Goal: Transaction & Acquisition: Purchase product/service

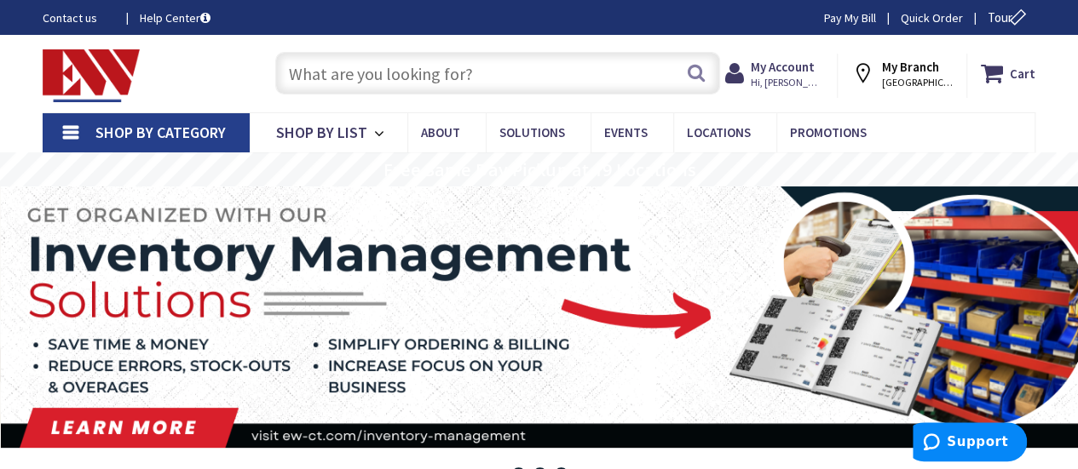
click at [377, 76] on input "text" at bounding box center [497, 73] width 445 height 43
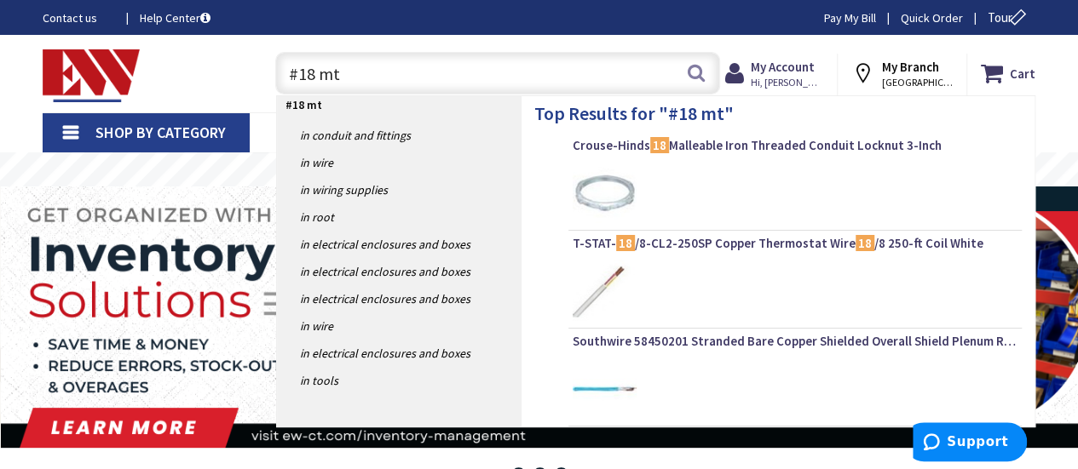
type input "#18 mtw"
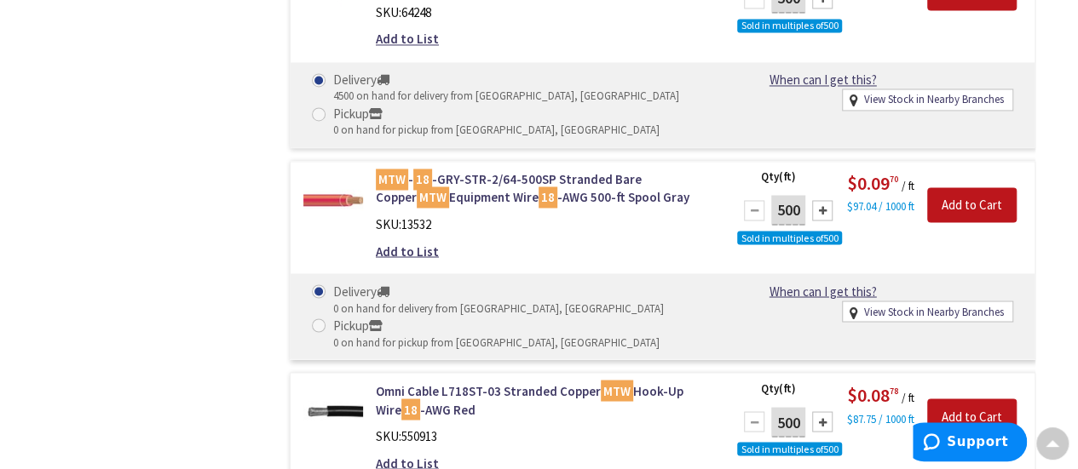
scroll to position [1382, 0]
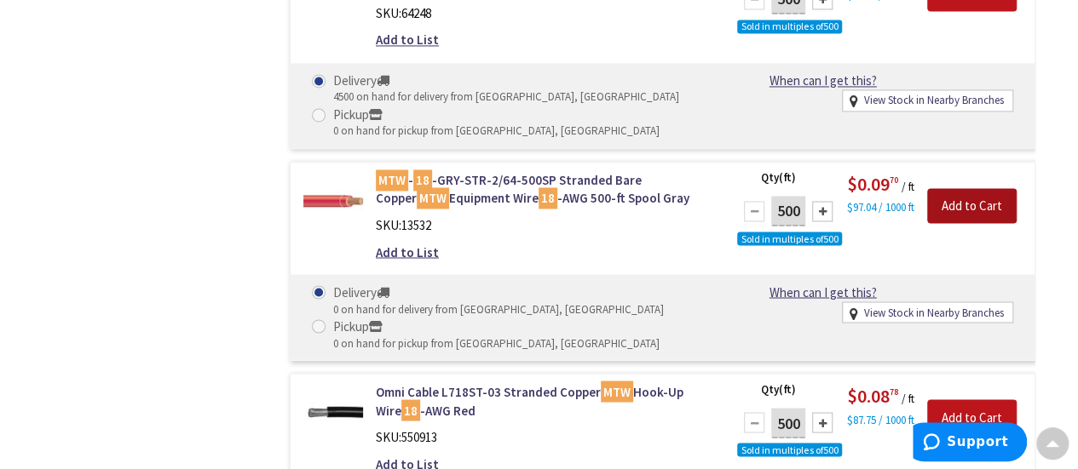
click at [967, 204] on input "Add to Cart" at bounding box center [971, 206] width 89 height 36
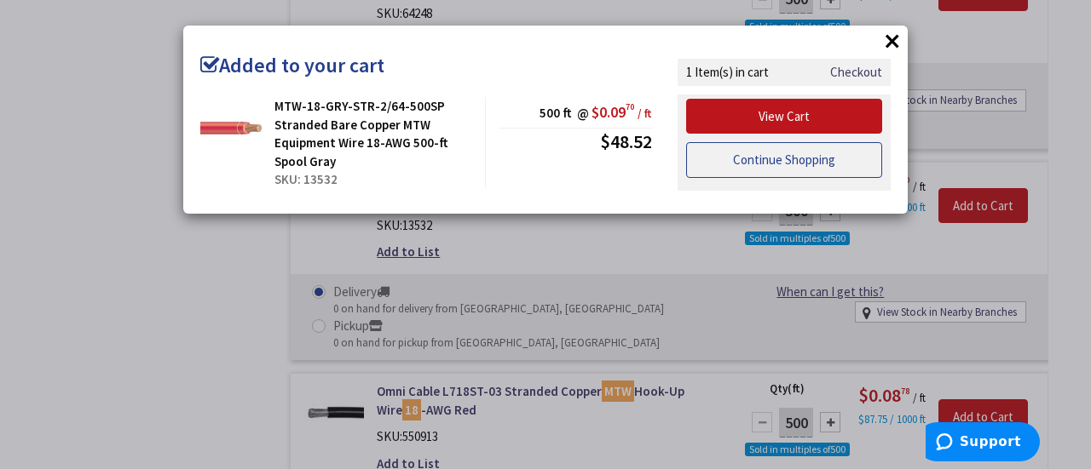
click at [821, 160] on link "Continue Shopping" at bounding box center [784, 160] width 196 height 36
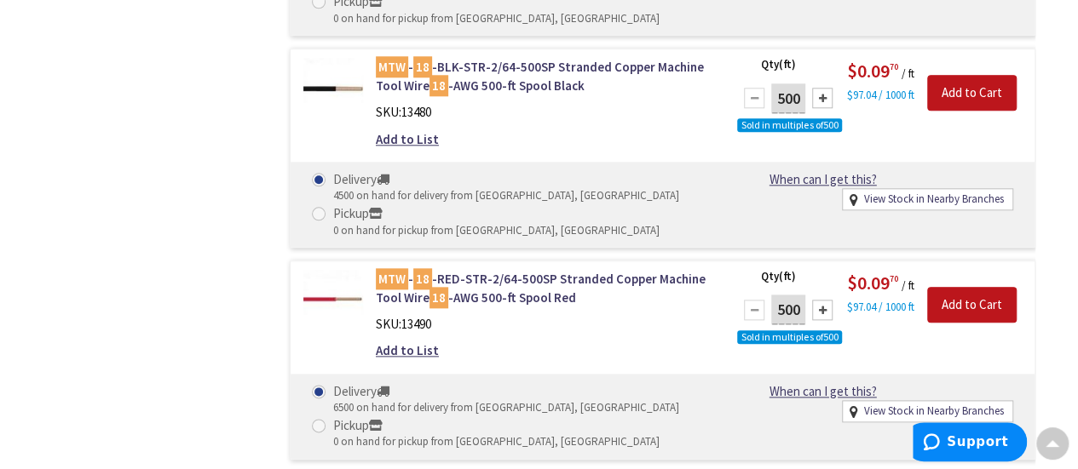
scroll to position [849, 0]
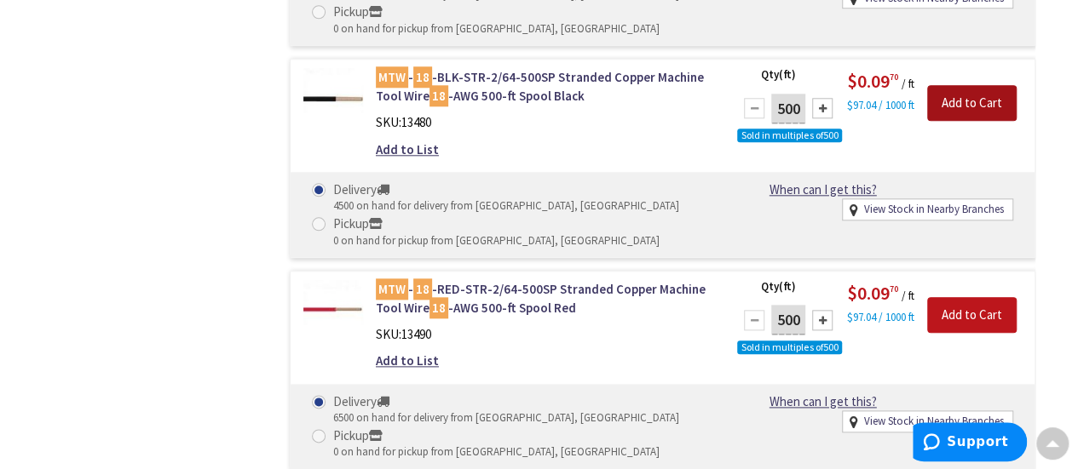
click at [954, 100] on input "Add to Cart" at bounding box center [971, 103] width 89 height 36
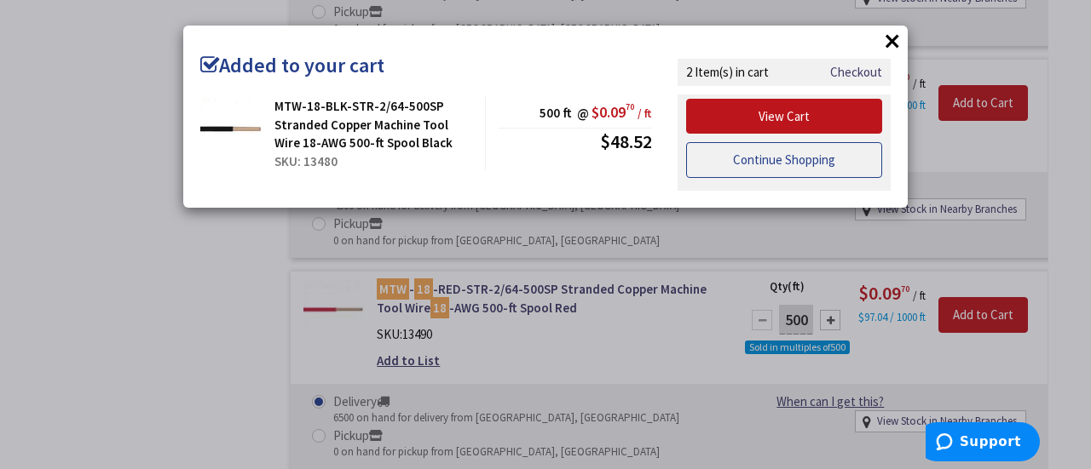
click at [830, 163] on link "Continue Shopping" at bounding box center [784, 160] width 196 height 36
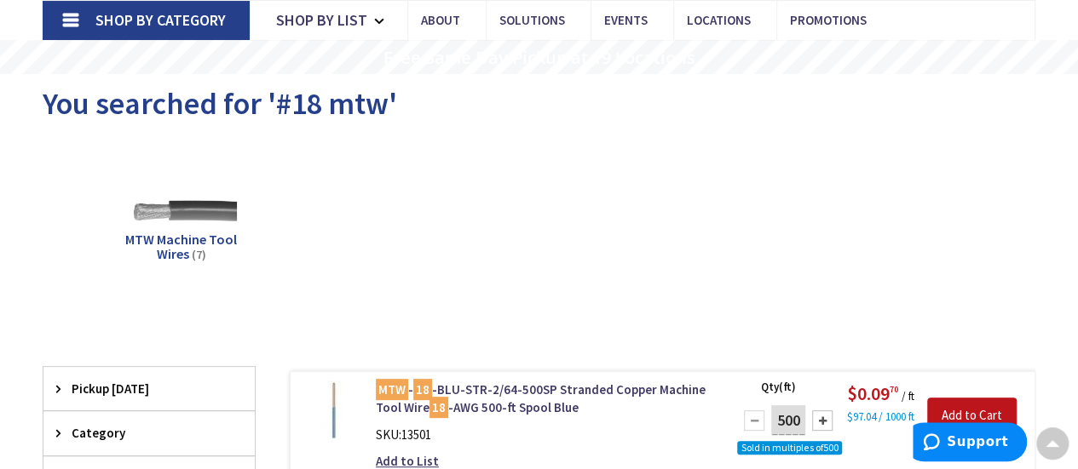
scroll to position [0, 0]
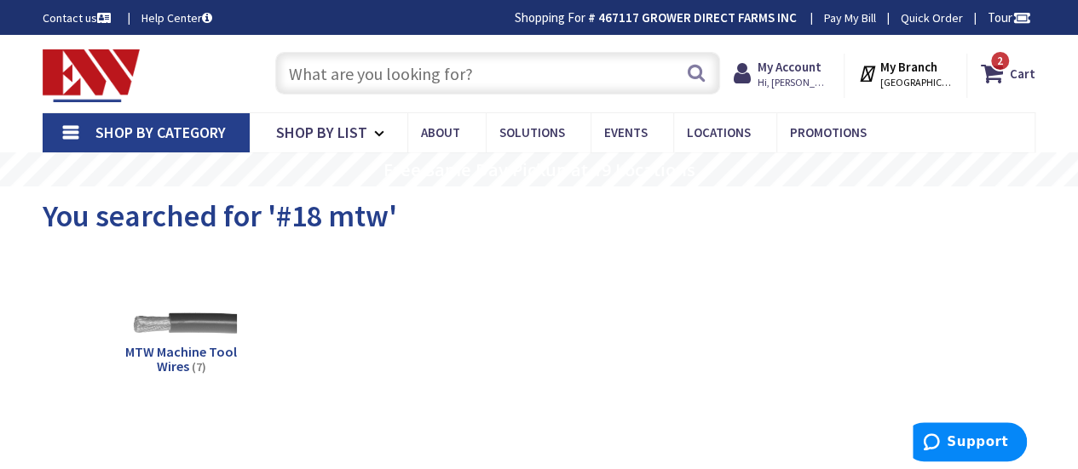
click at [400, 86] on input "text" at bounding box center [497, 73] width 445 height 43
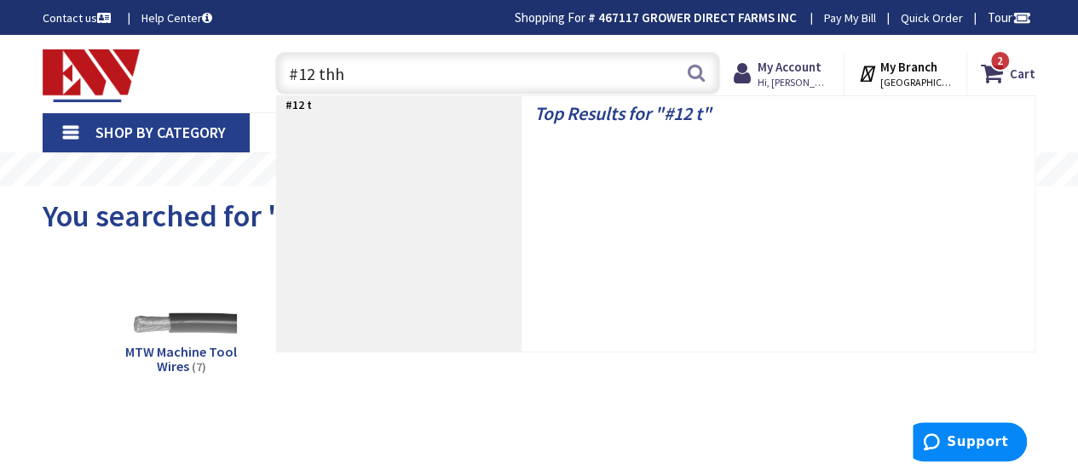
type input "#12 thhn"
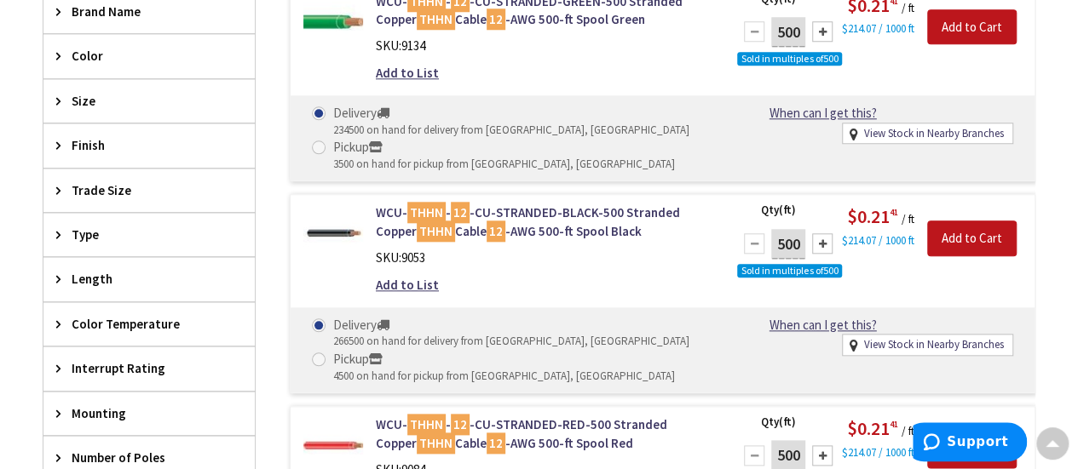
scroll to position [815, 0]
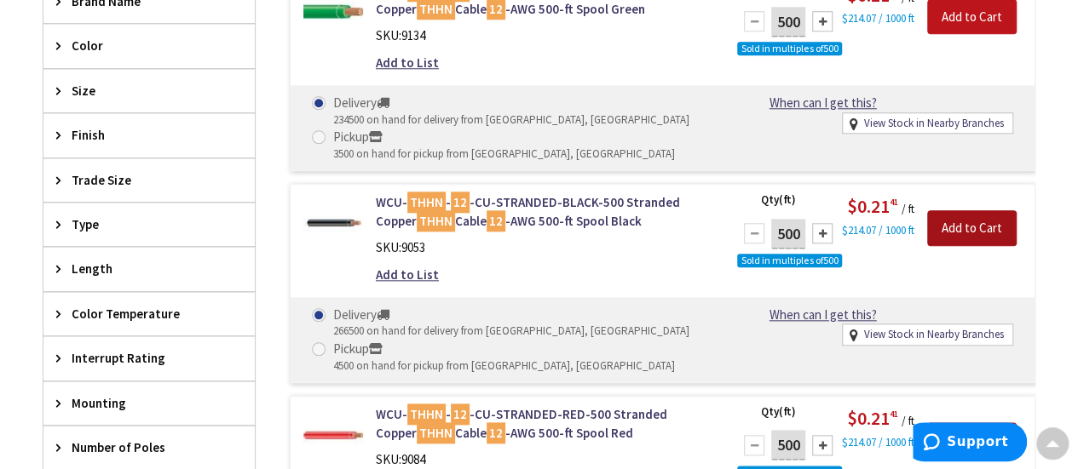
click at [966, 222] on input "Add to Cart" at bounding box center [971, 228] width 89 height 36
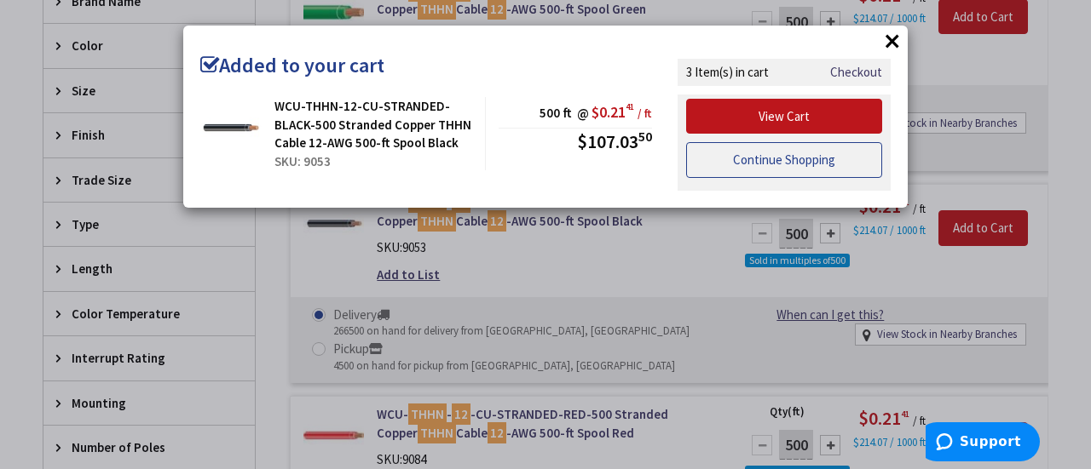
click at [761, 159] on link "Continue Shopping" at bounding box center [784, 160] width 196 height 36
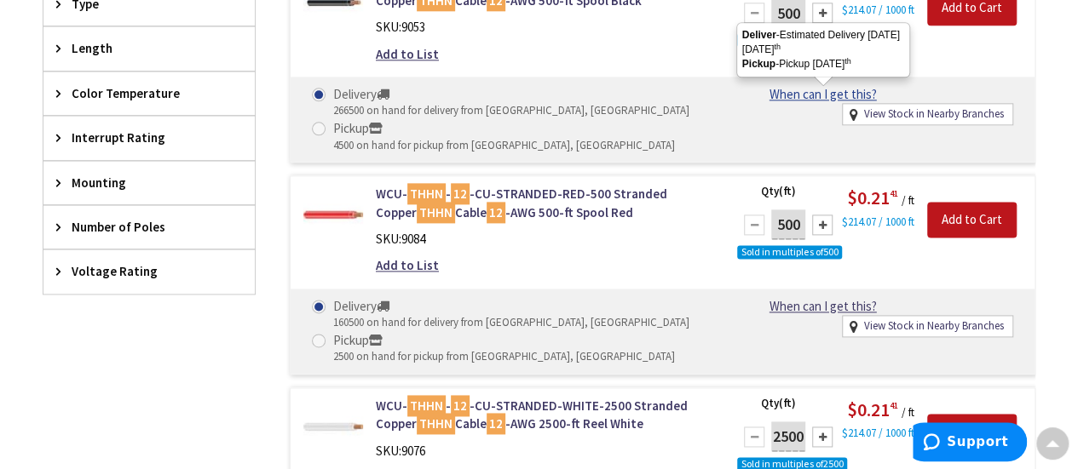
scroll to position [1061, 0]
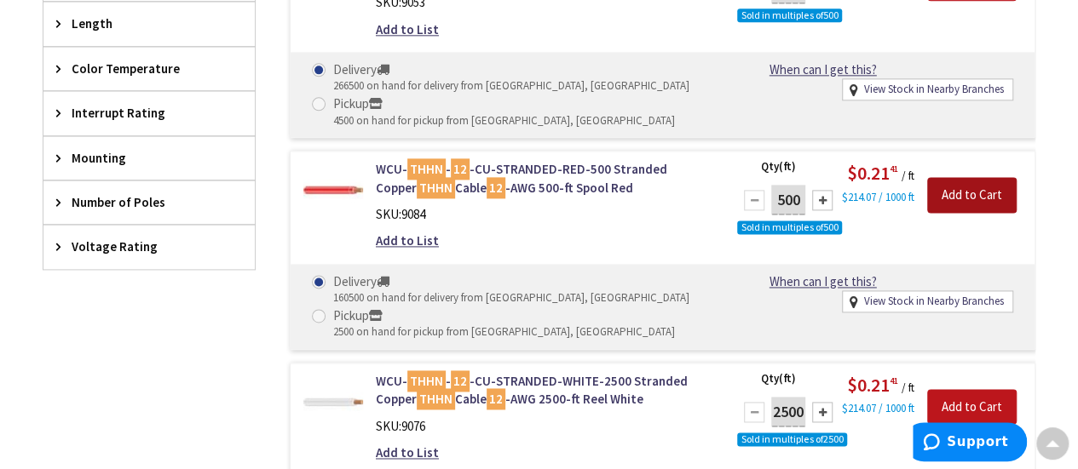
click at [973, 193] on input "Add to Cart" at bounding box center [971, 195] width 89 height 36
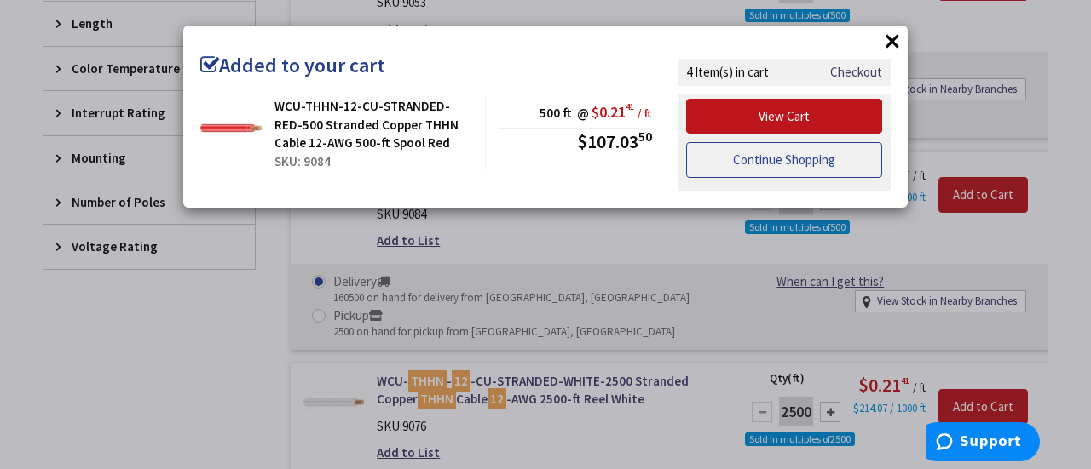
click at [743, 165] on link "Continue Shopping" at bounding box center [784, 160] width 196 height 36
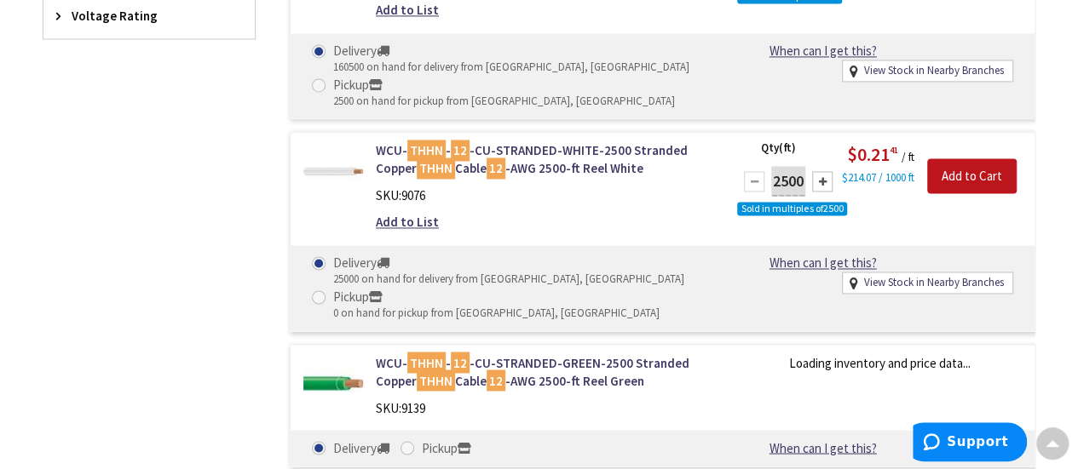
scroll to position [1298, 0]
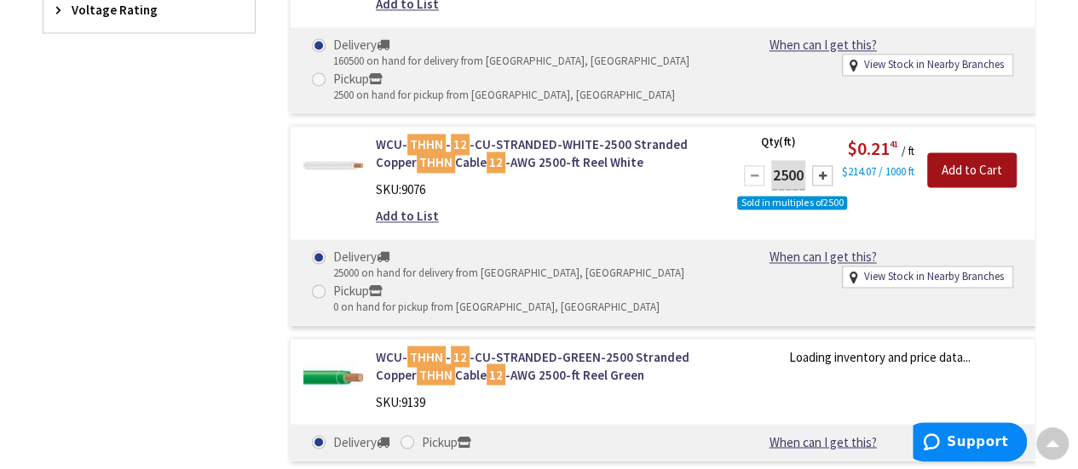
click at [990, 169] on input "Add to Cart" at bounding box center [971, 171] width 89 height 36
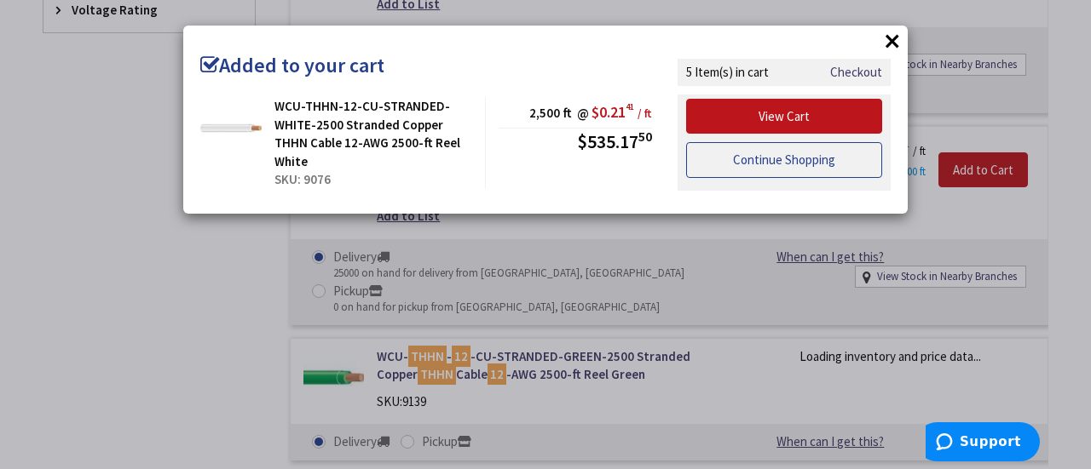
click at [772, 158] on link "Continue Shopping" at bounding box center [784, 160] width 196 height 36
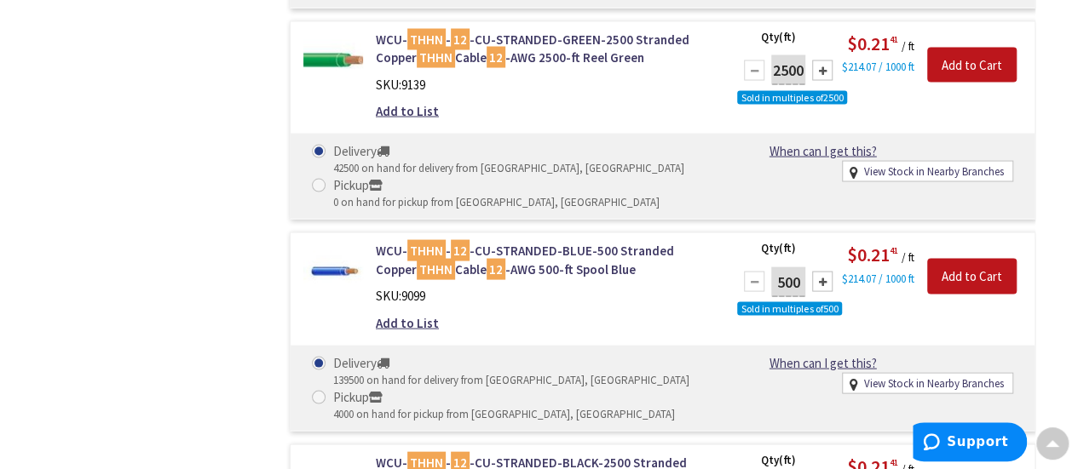
scroll to position [1617, 0]
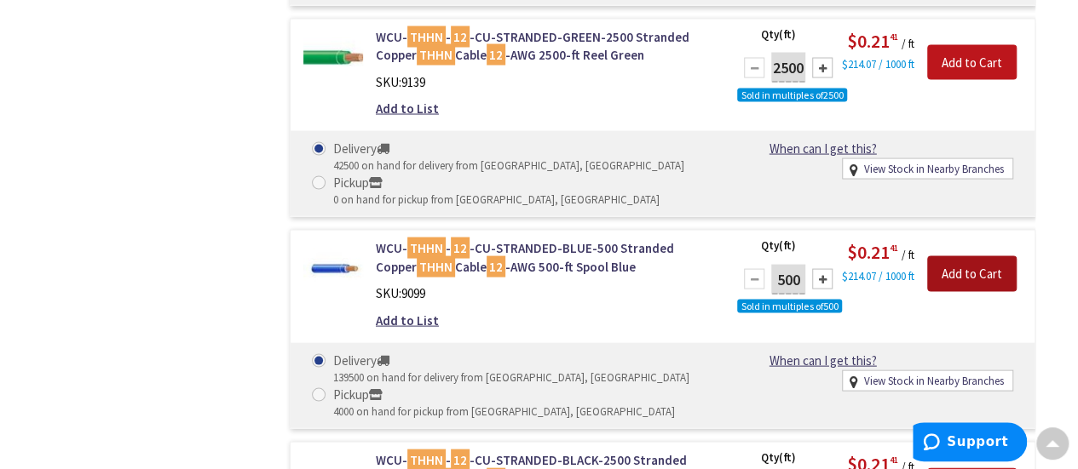
click at [960, 273] on input "Add to Cart" at bounding box center [971, 274] width 89 height 36
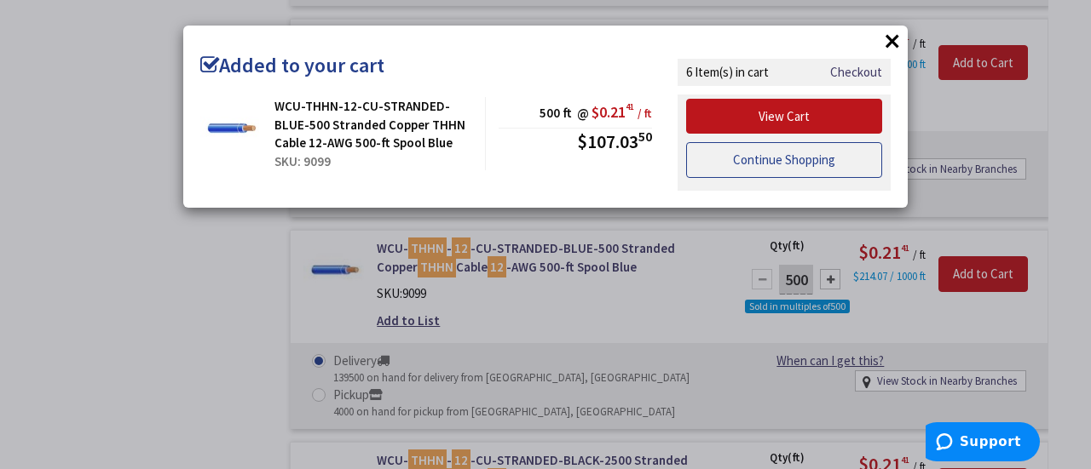
click at [792, 156] on link "Continue Shopping" at bounding box center [784, 160] width 196 height 36
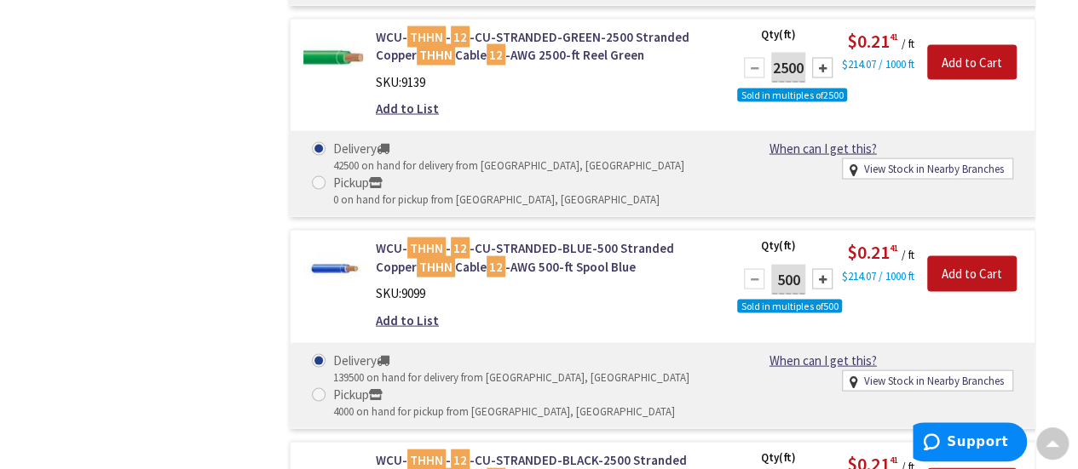
click at [792, 156] on div "When can I get this? When can I get this? Deliver - Estimated Delivery on Thurs…" at bounding box center [874, 160] width 302 height 40
click at [979, 268] on input "Add to Cart" at bounding box center [971, 274] width 89 height 36
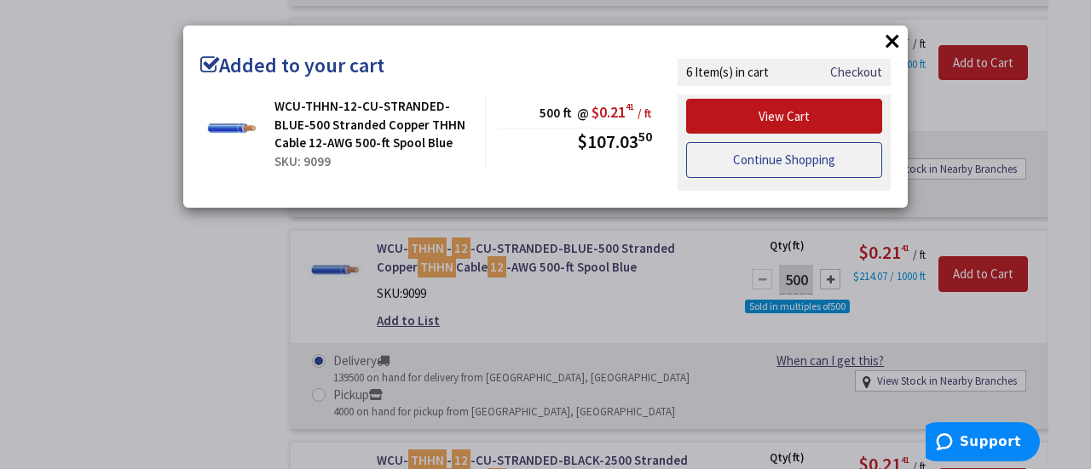
click at [792, 156] on link "Continue Shopping" at bounding box center [784, 160] width 196 height 36
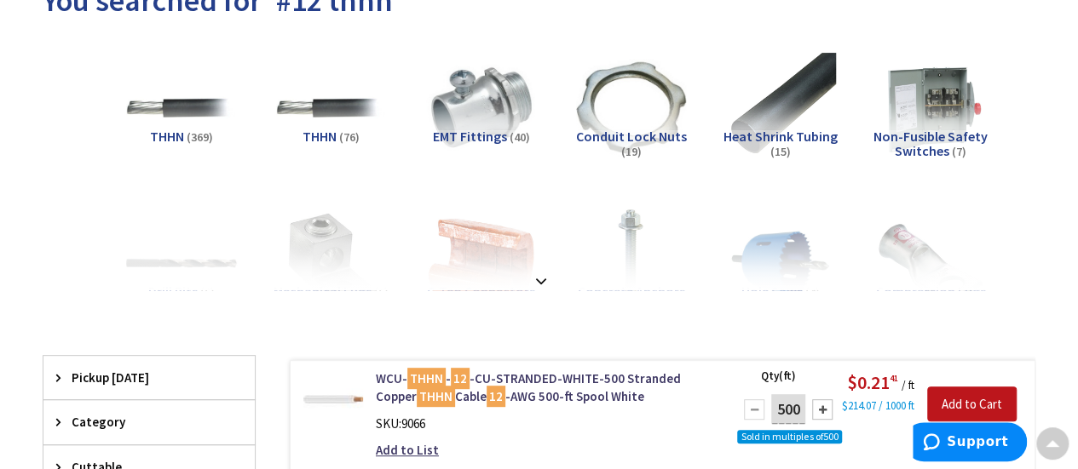
scroll to position [0, 0]
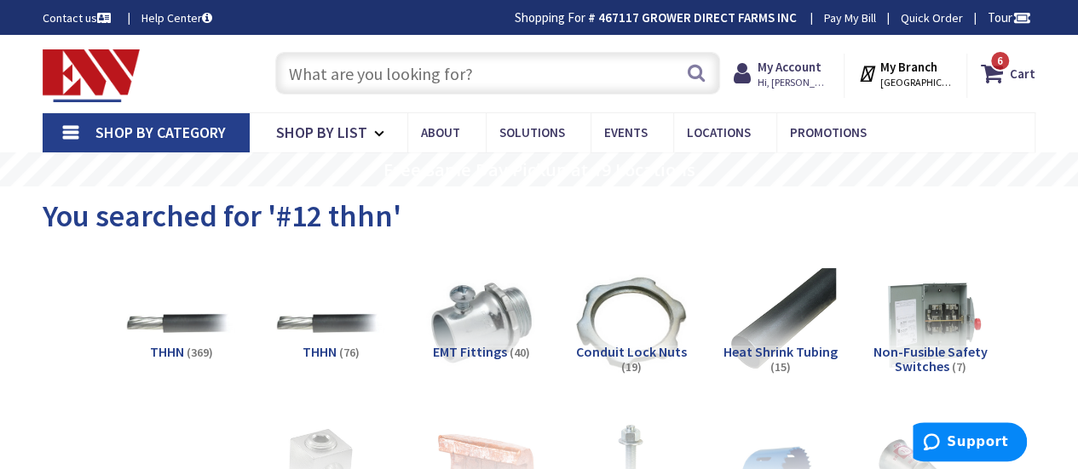
click at [572, 82] on input "text" at bounding box center [497, 73] width 445 height 43
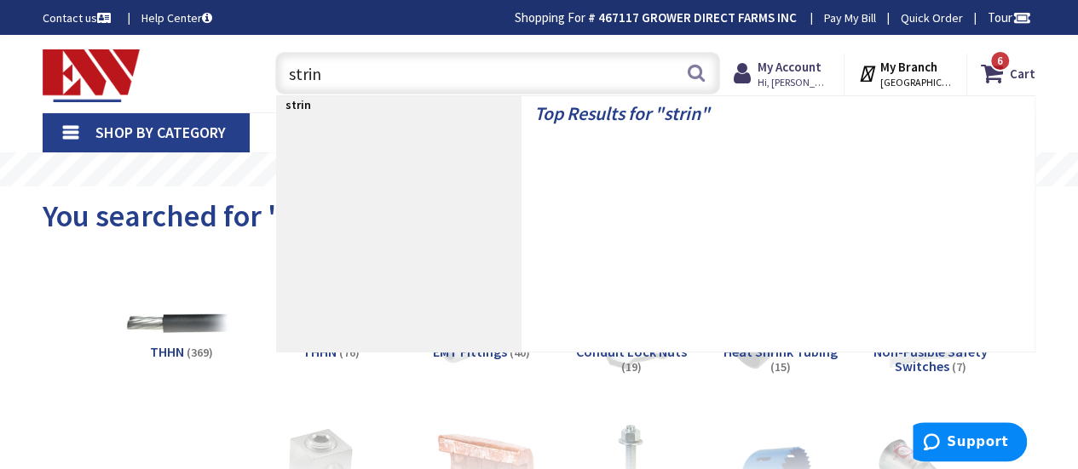
type input "string"
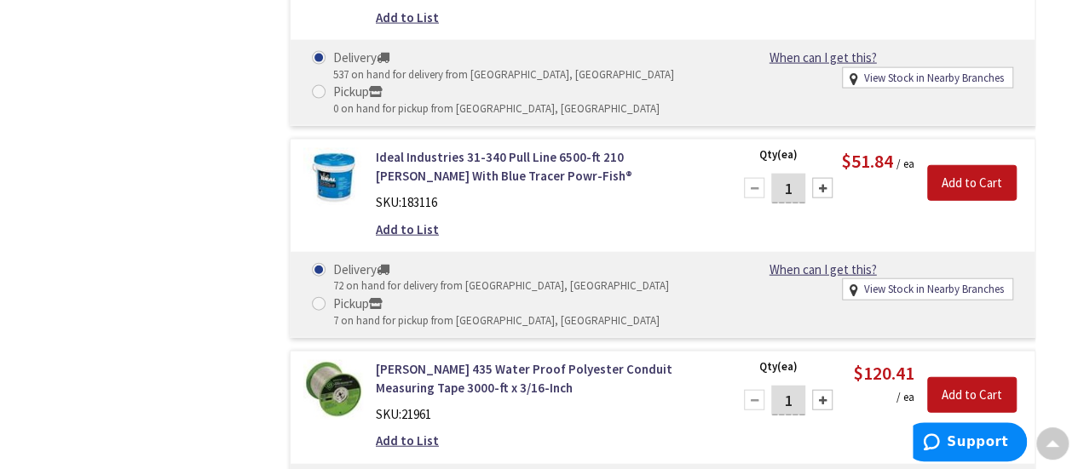
scroll to position [1782, 0]
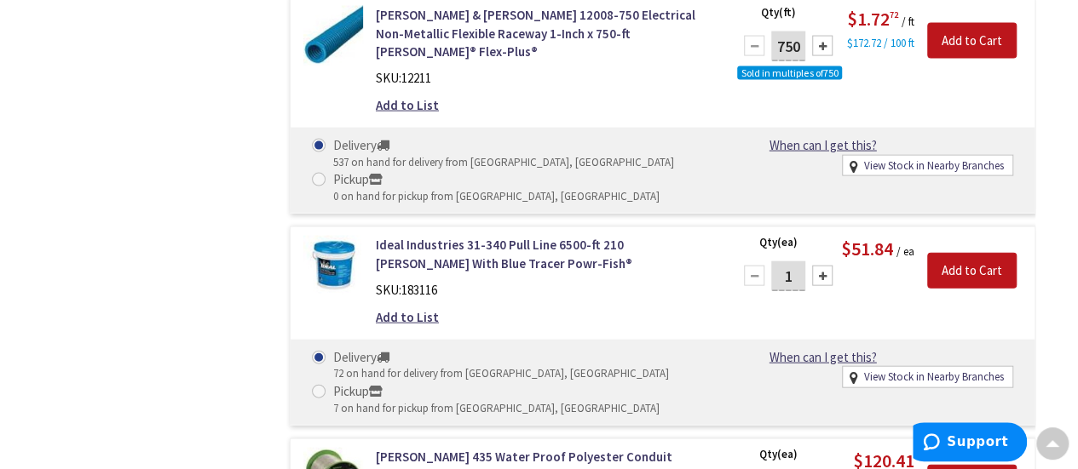
click at [970, 360] on div "Thomas & Betts 12008-750 Electrical Non-Metallic Flexible Raceway 1-Inch Carlon…" at bounding box center [646, 460] width 780 height 3341
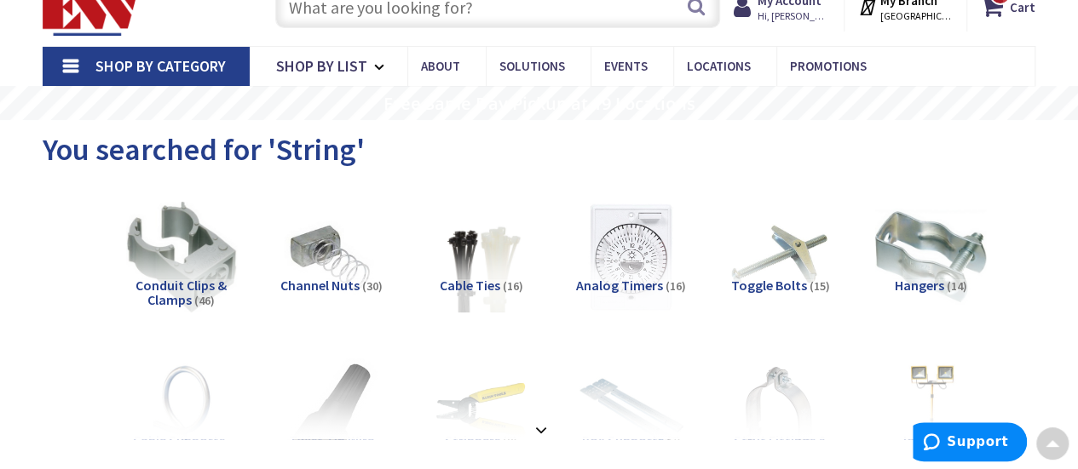
scroll to position [0, 0]
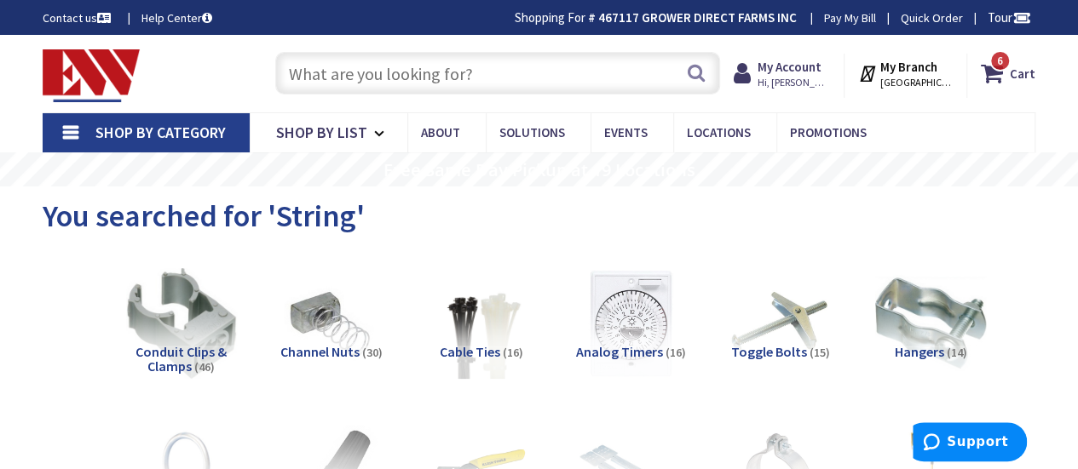
click at [433, 92] on input "text" at bounding box center [497, 73] width 445 height 43
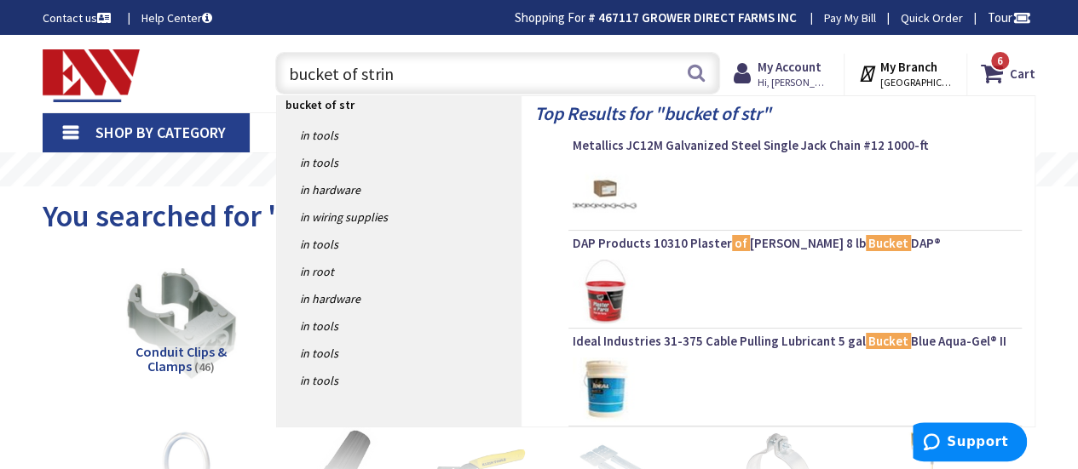
type input "bucket of string"
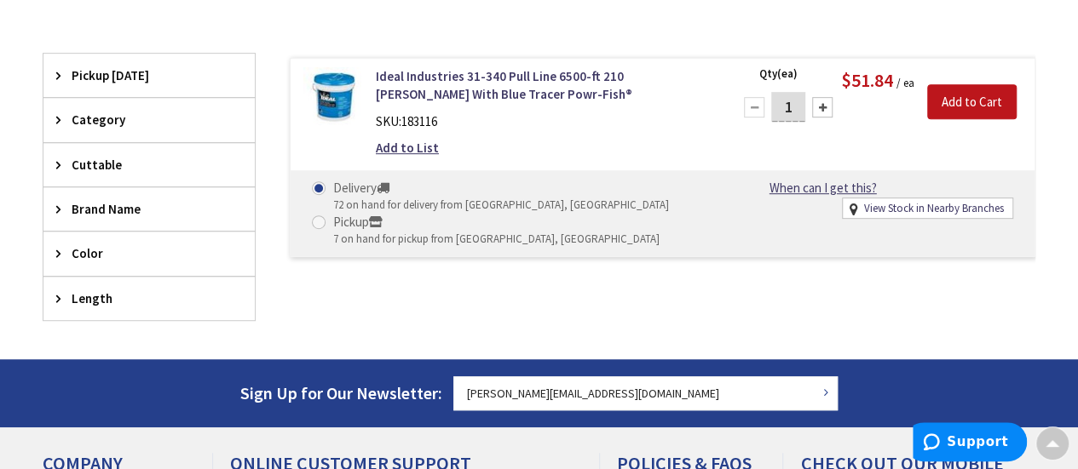
scroll to position [429, 0]
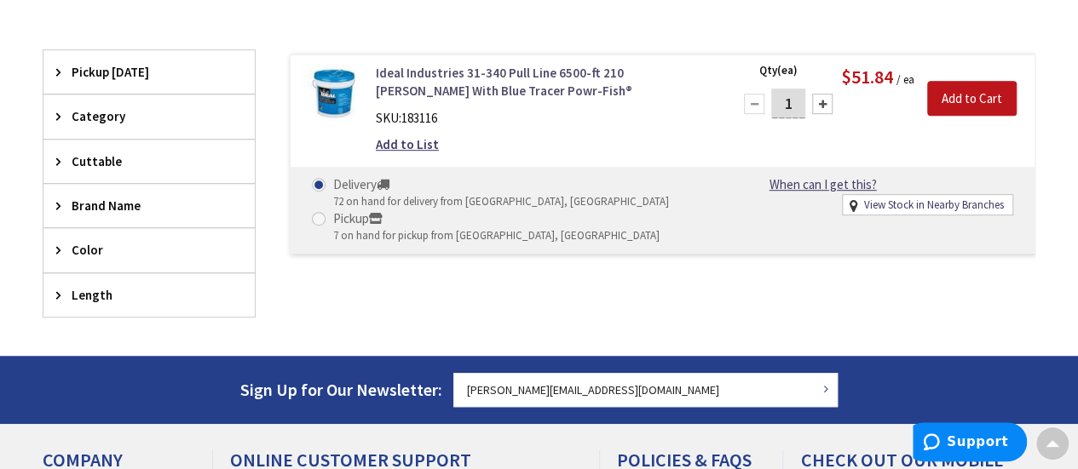
click at [459, 78] on link "Ideal Industries 31-340 Pull Line 6500-ft 210 [PERSON_NAME] With Blue Tracer Po…" at bounding box center [544, 82] width 336 height 37
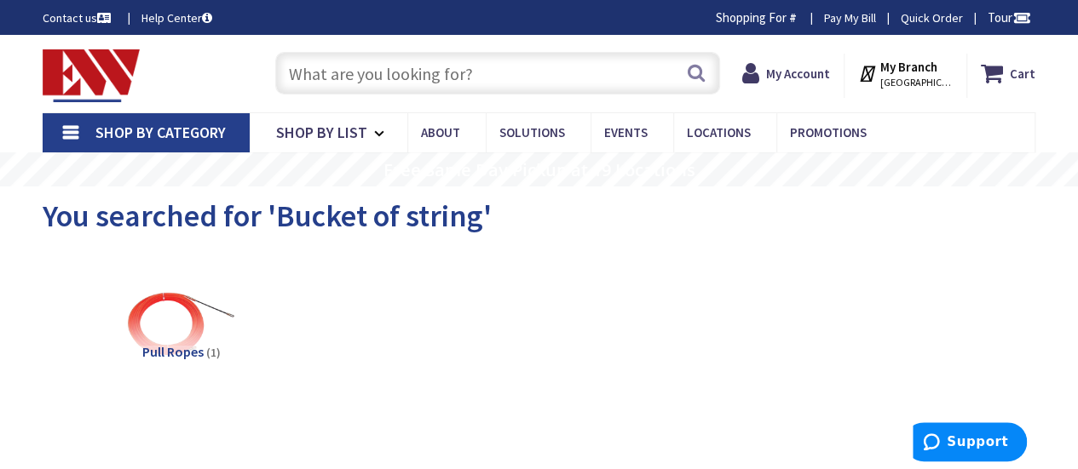
click at [371, 72] on input "text" at bounding box center [497, 73] width 445 height 43
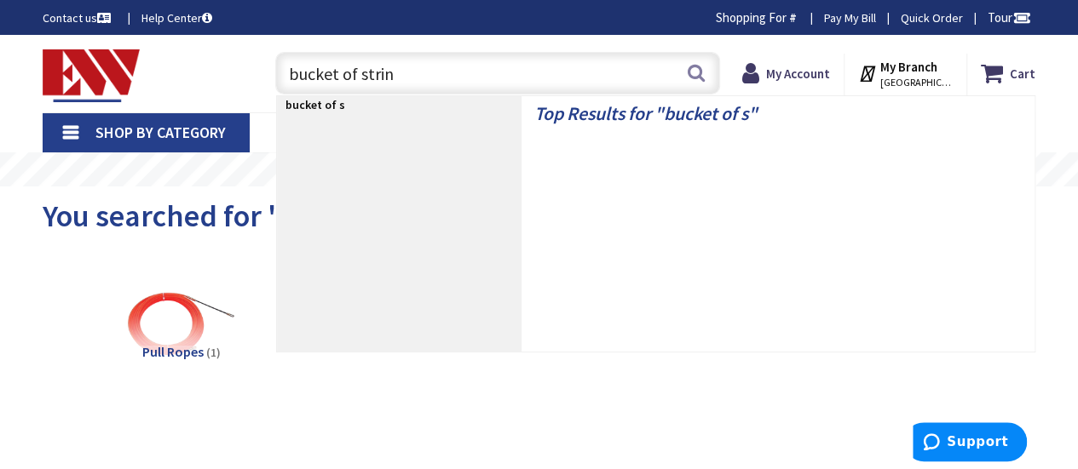
type input "bucket of string"
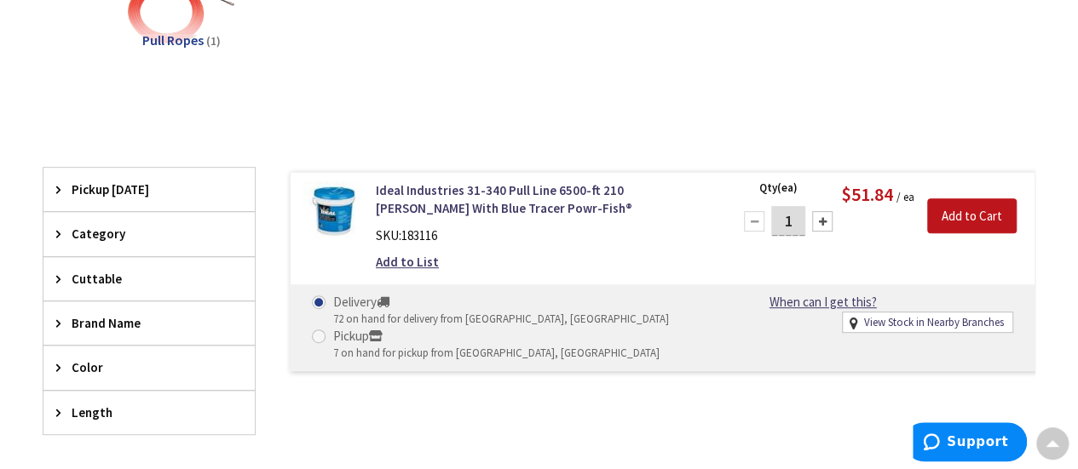
scroll to position [314, 0]
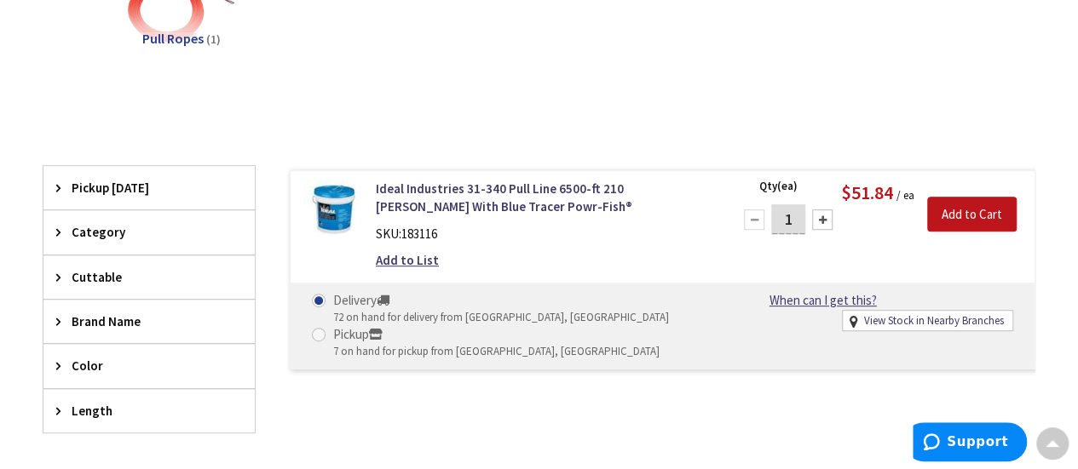
click at [111, 320] on span "Brand Name" at bounding box center [141, 322] width 139 height 18
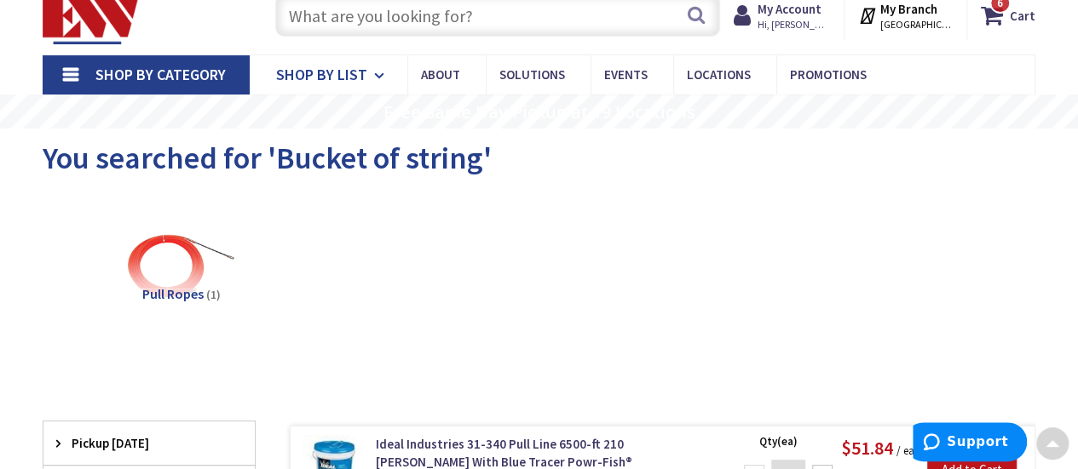
scroll to position [0, 0]
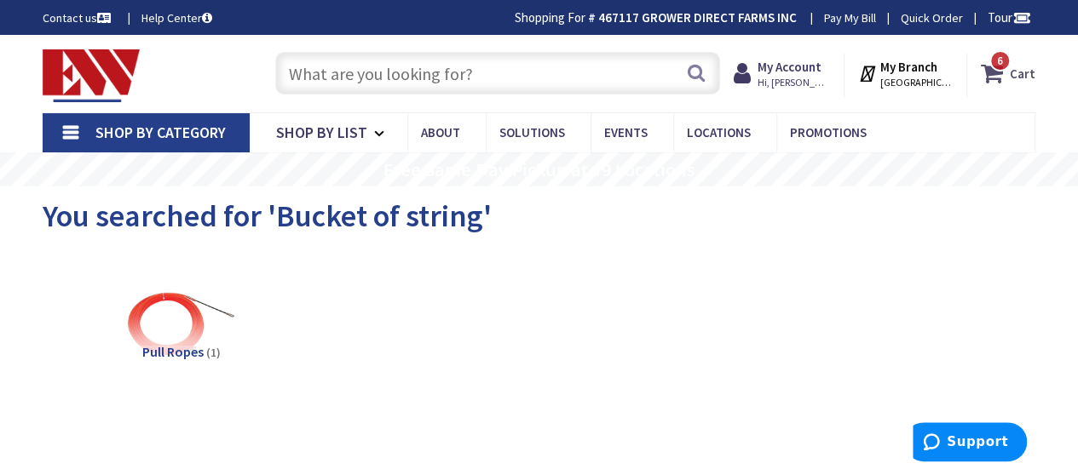
click at [997, 78] on icon at bounding box center [995, 73] width 29 height 31
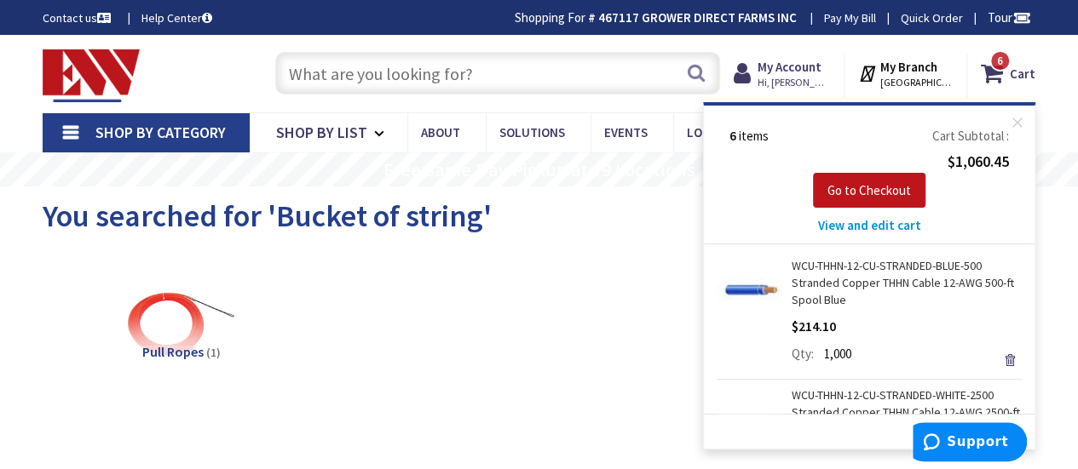
click at [562, 76] on input "text" at bounding box center [497, 73] width 445 height 43
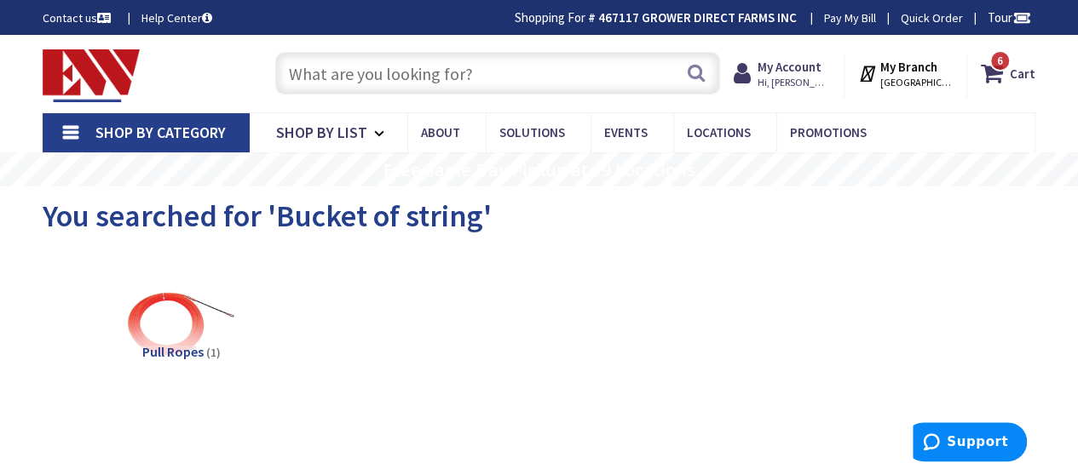
click at [442, 69] on input "text" at bounding box center [497, 73] width 445 height 43
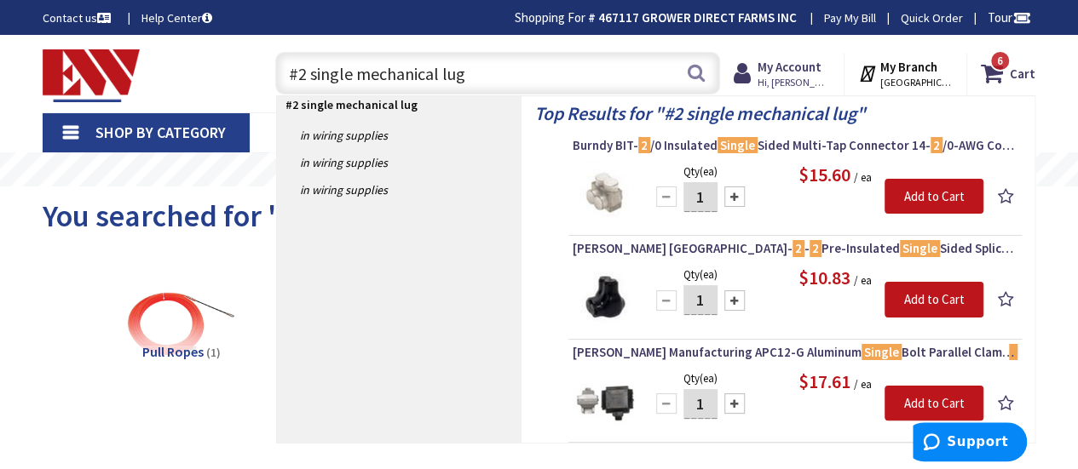
type input "#2 single mechanical lugs"
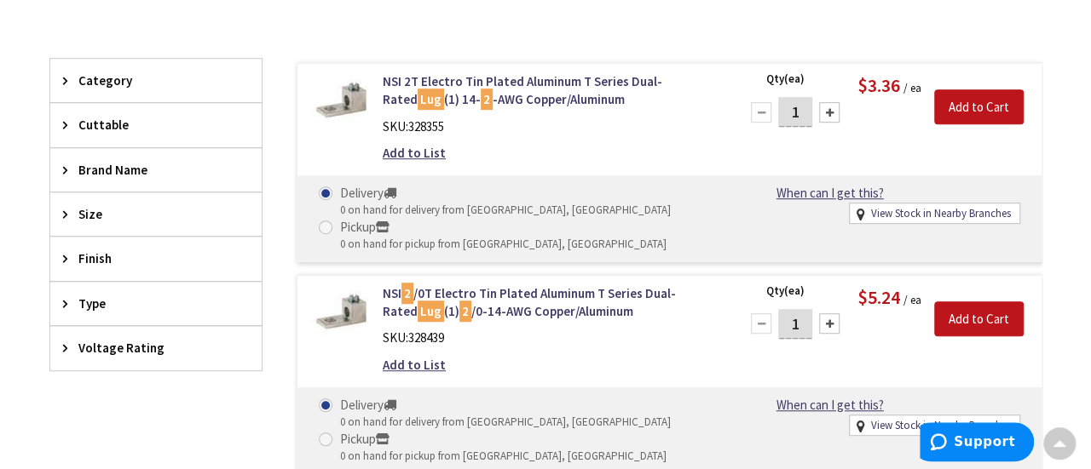
scroll to position [426, 0]
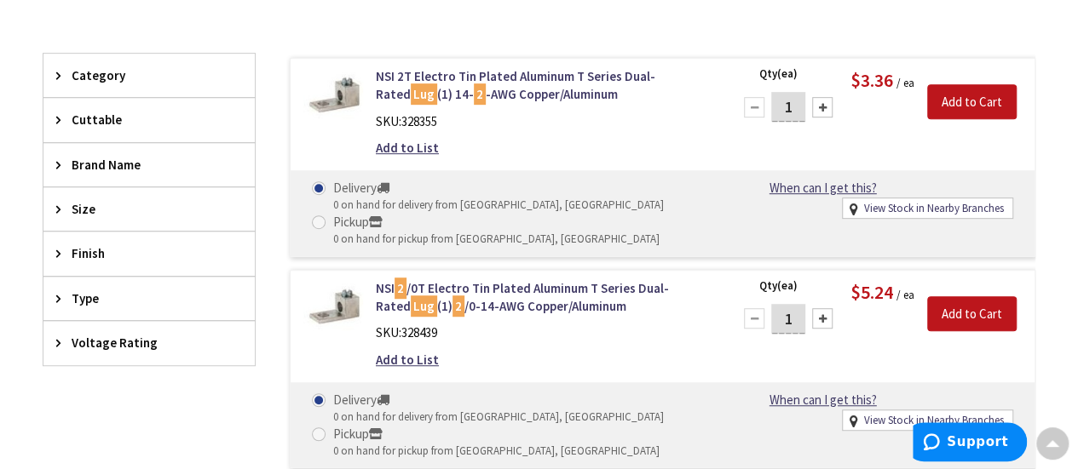
click at [796, 317] on input "1" at bounding box center [788, 319] width 34 height 30
type input "6"
click at [983, 308] on input "Add to Cart" at bounding box center [971, 315] width 89 height 36
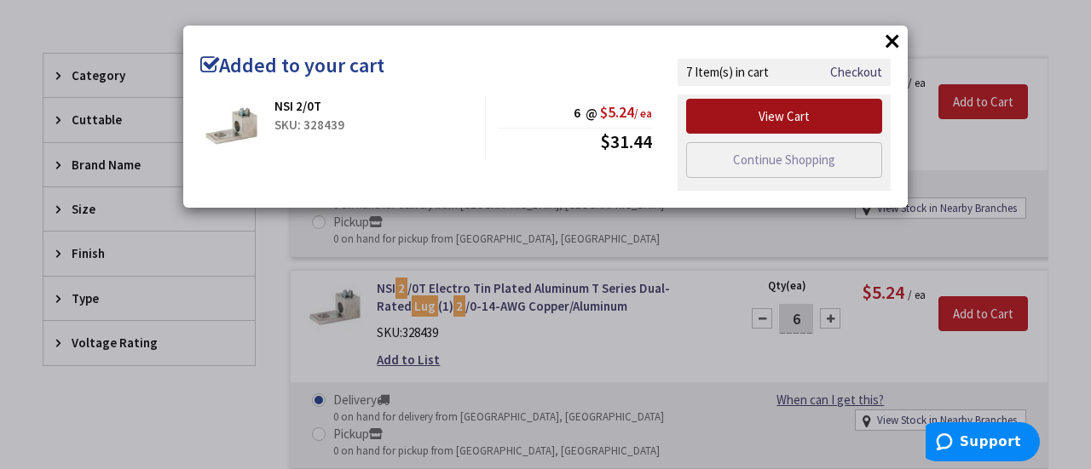
click at [773, 113] on link "View Cart" at bounding box center [784, 117] width 196 height 36
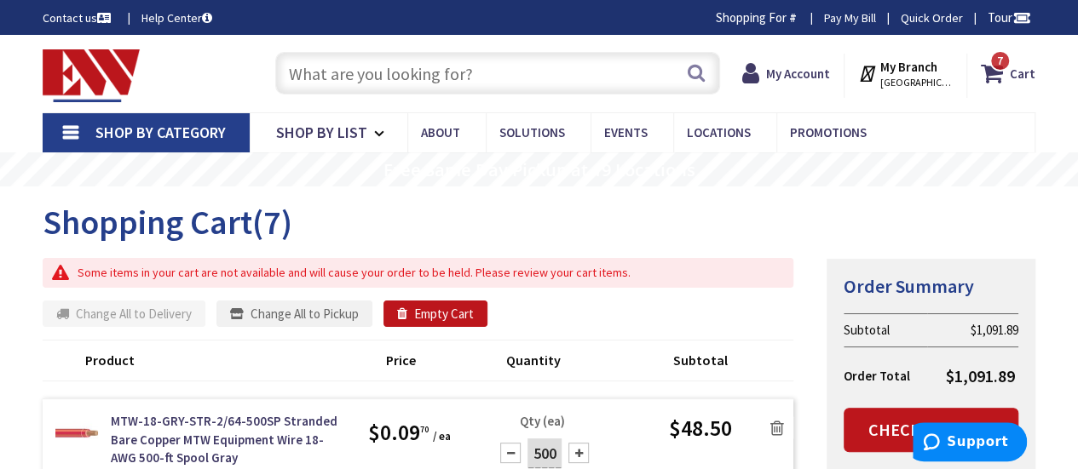
click at [400, 76] on input "text" at bounding box center [497, 73] width 445 height 43
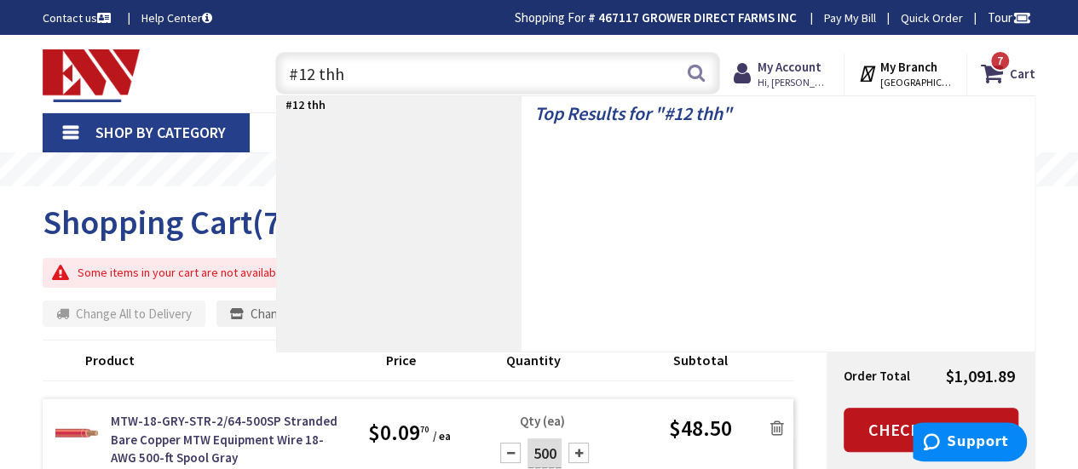
type input "#12 thhn"
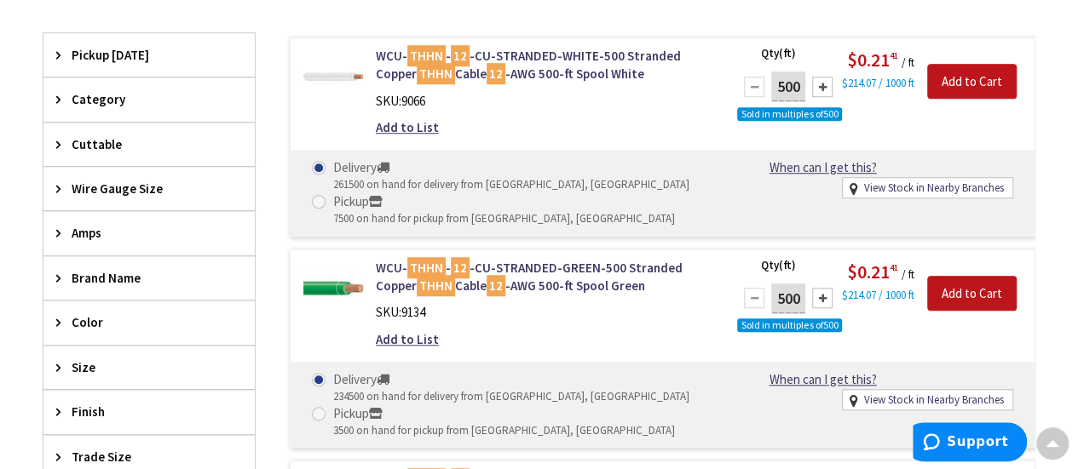
scroll to position [538, 0]
click at [960, 79] on input "Add to Cart" at bounding box center [971, 82] width 89 height 36
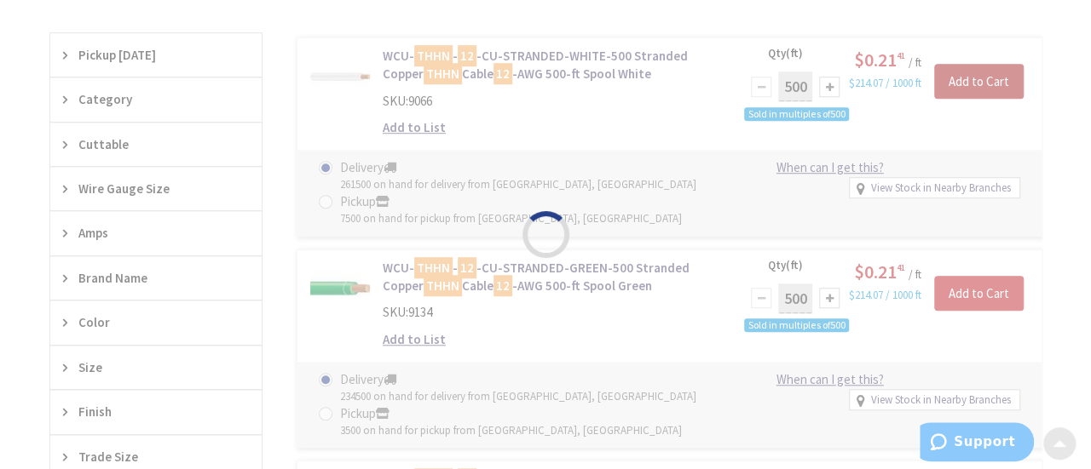
scroll to position [433, 0]
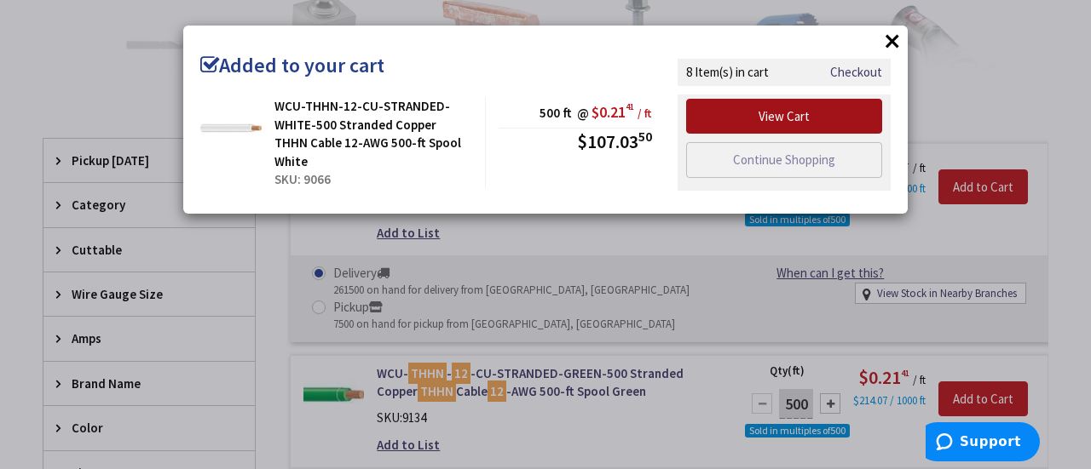
click at [714, 117] on link "View Cart" at bounding box center [784, 117] width 196 height 36
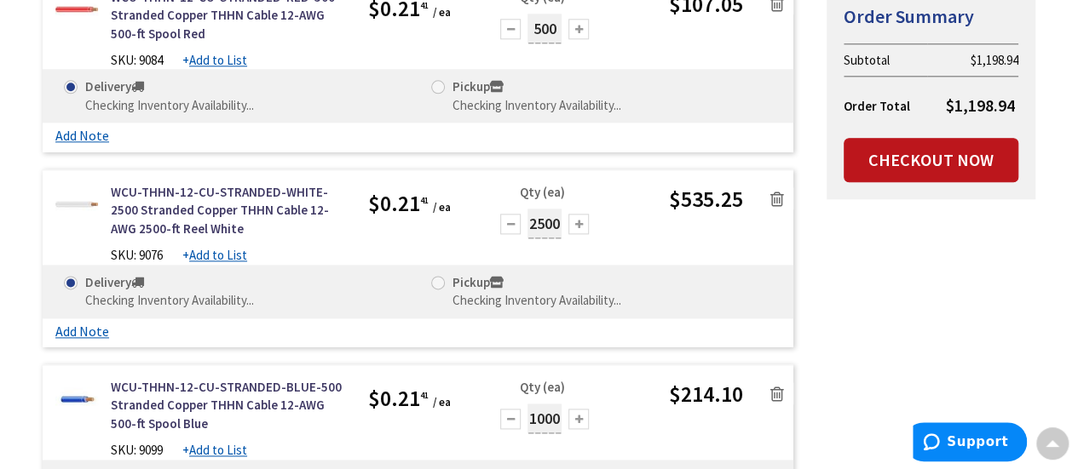
scroll to position [982, 0]
click at [775, 195] on icon at bounding box center [777, 198] width 14 height 17
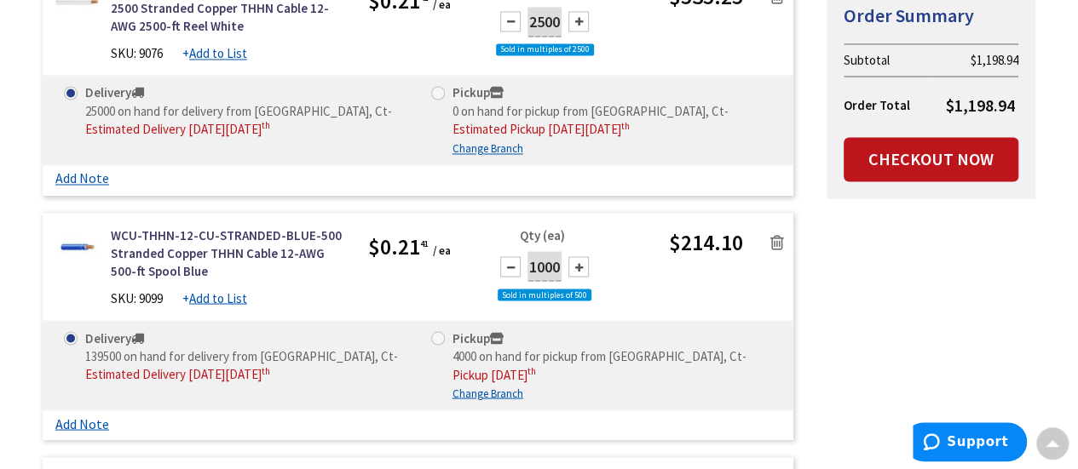
scroll to position [1433, 0]
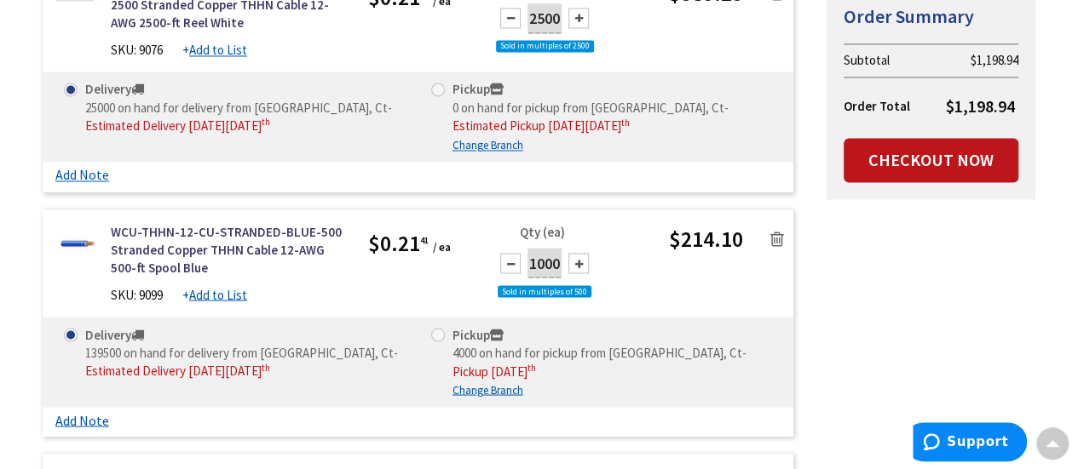
click at [506, 260] on div at bounding box center [510, 263] width 20 height 20
type input "500"
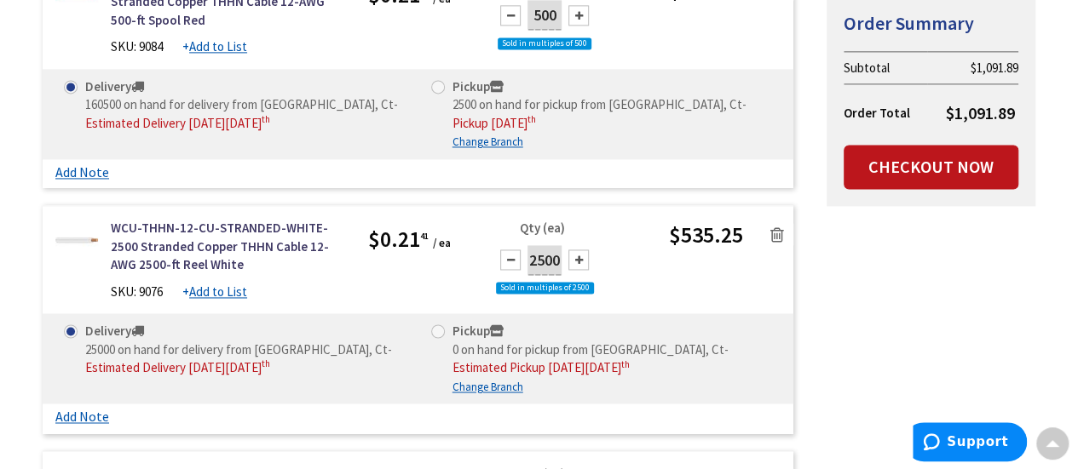
scroll to position [1193, 0]
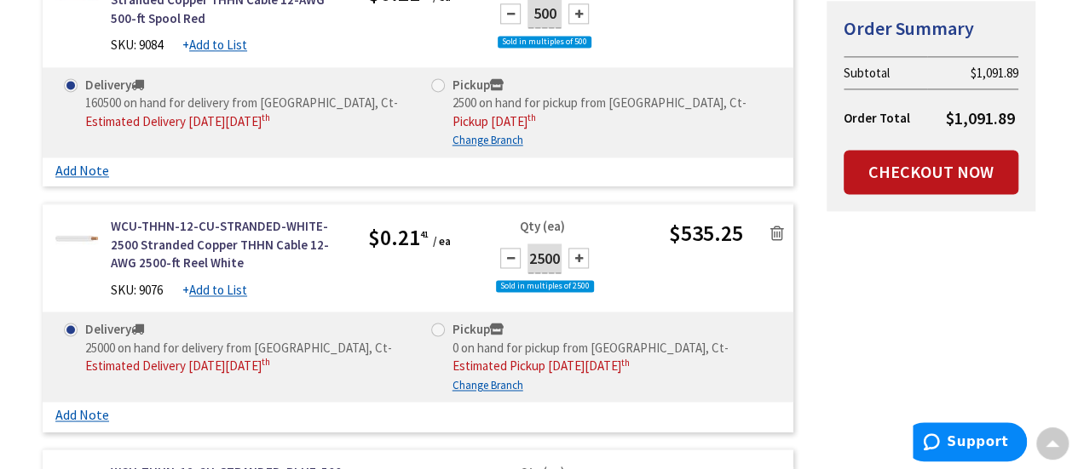
click at [776, 227] on icon at bounding box center [777, 233] width 14 height 17
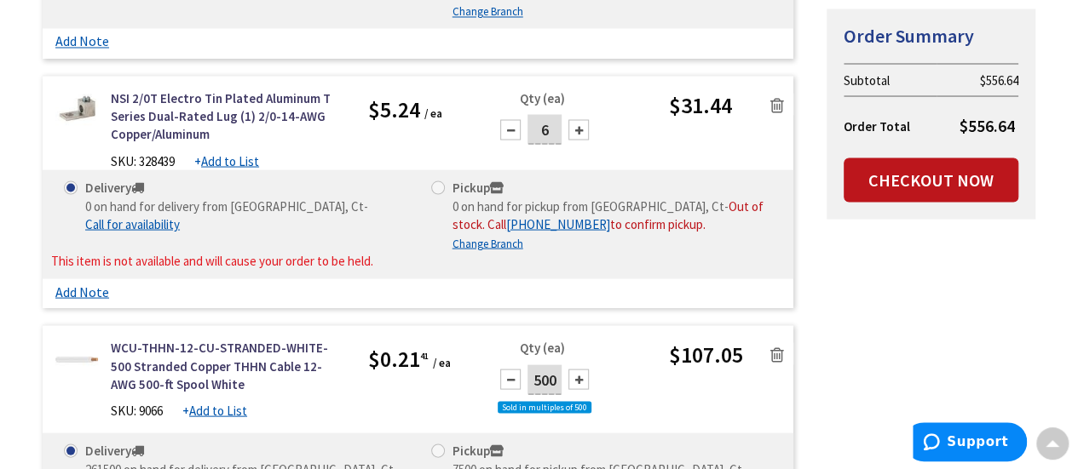
scroll to position [1560, 0]
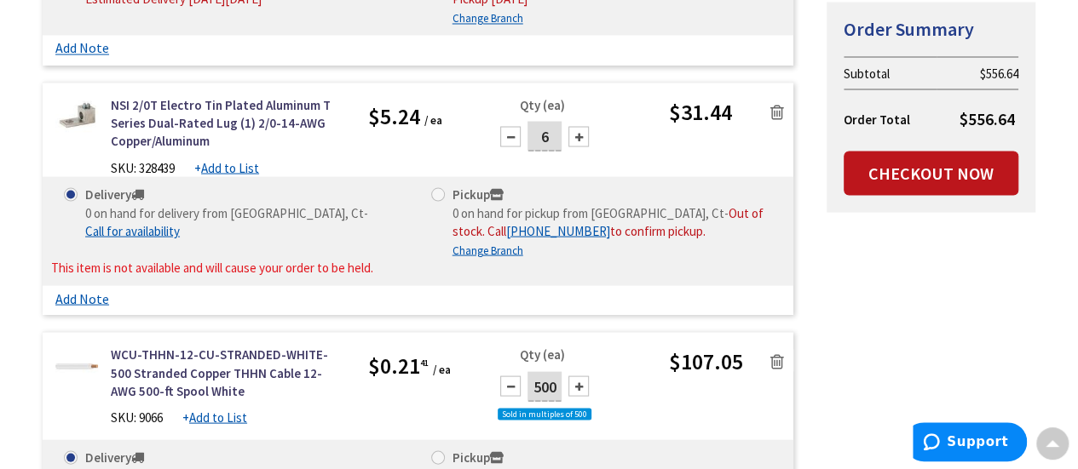
click at [777, 103] on icon at bounding box center [777, 111] width 14 height 17
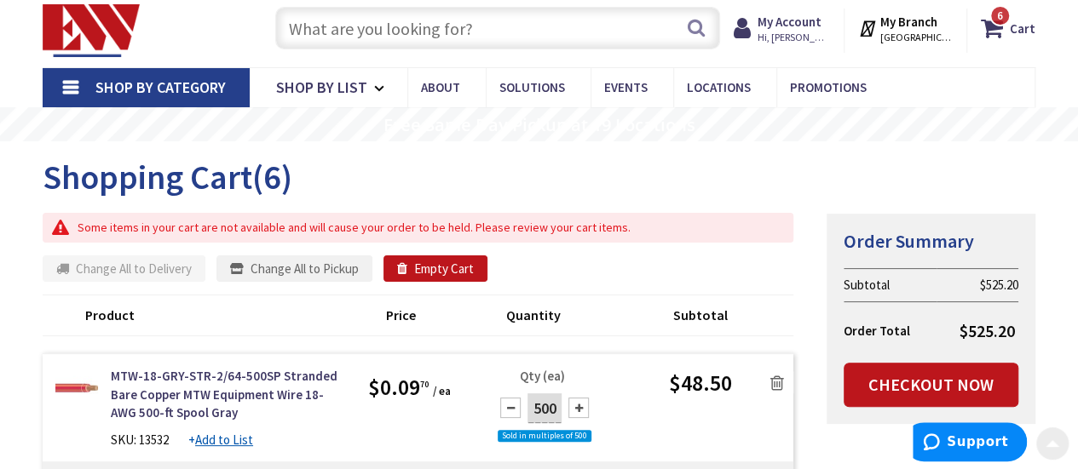
scroll to position [44, 0]
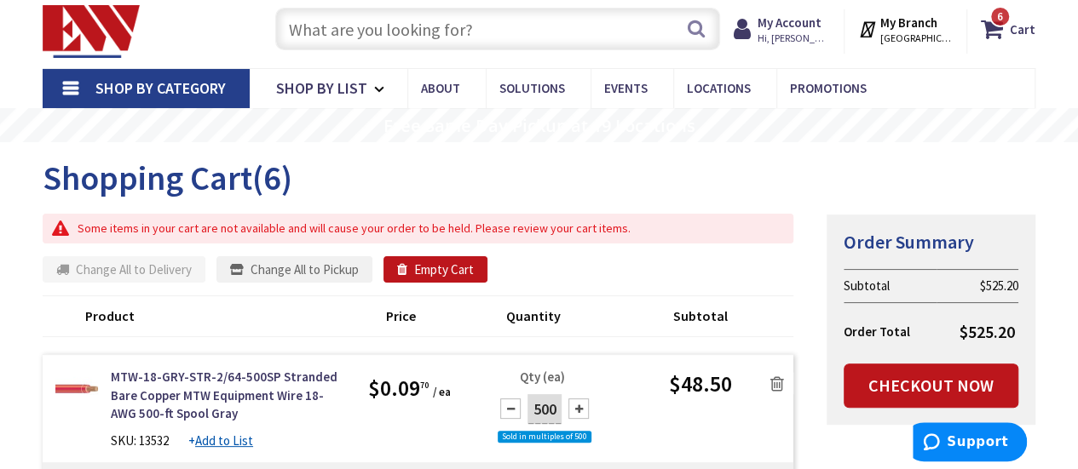
click at [370, 25] on input "text" at bounding box center [497, 29] width 445 height 43
type input "@"
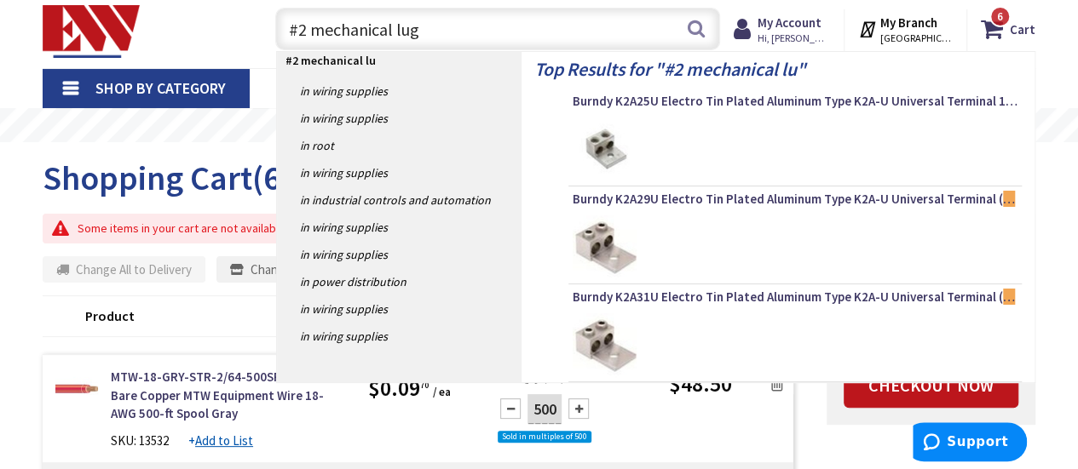
type input "#2 mechanical lugs"
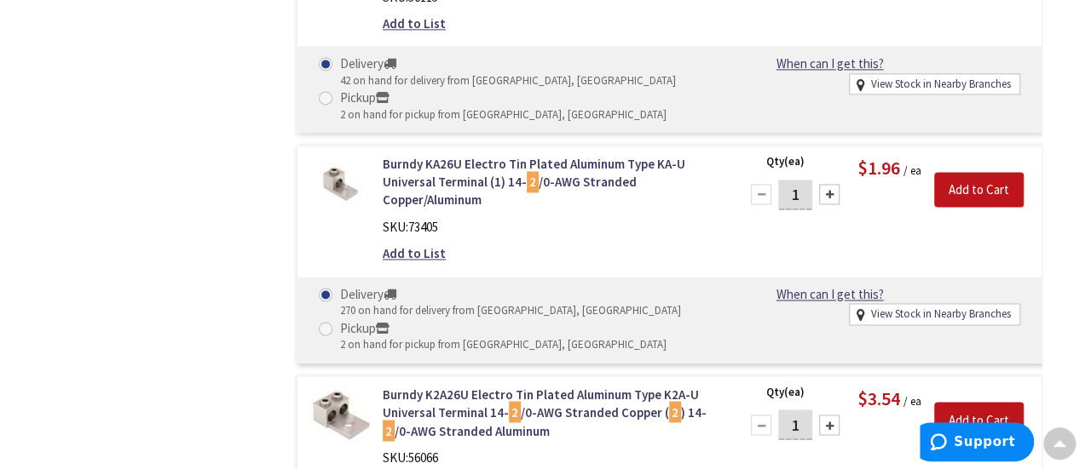
scroll to position [1263, 0]
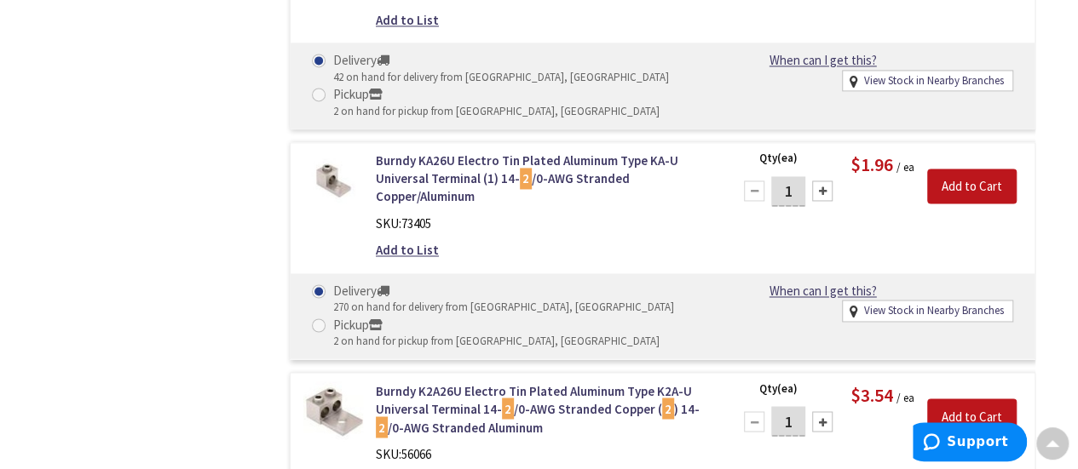
click at [797, 193] on input "1" at bounding box center [788, 191] width 34 height 30
type input "6"
click at [972, 173] on input "Add to Cart" at bounding box center [971, 187] width 89 height 36
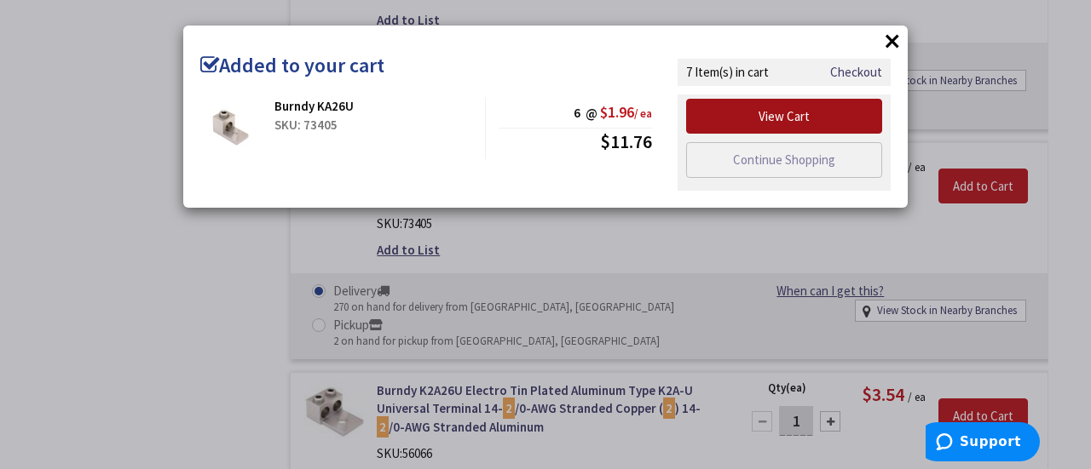
click at [734, 117] on link "View Cart" at bounding box center [784, 117] width 196 height 36
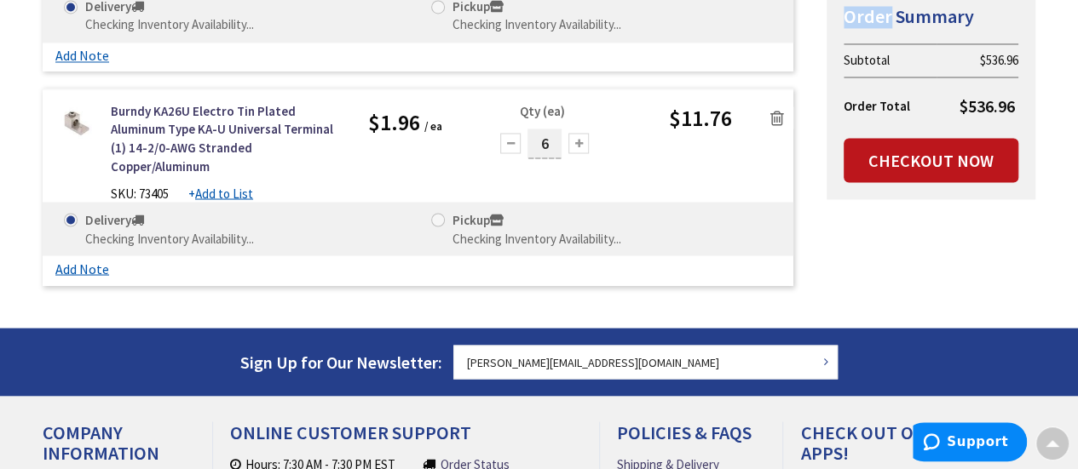
scroll to position [1453, 0]
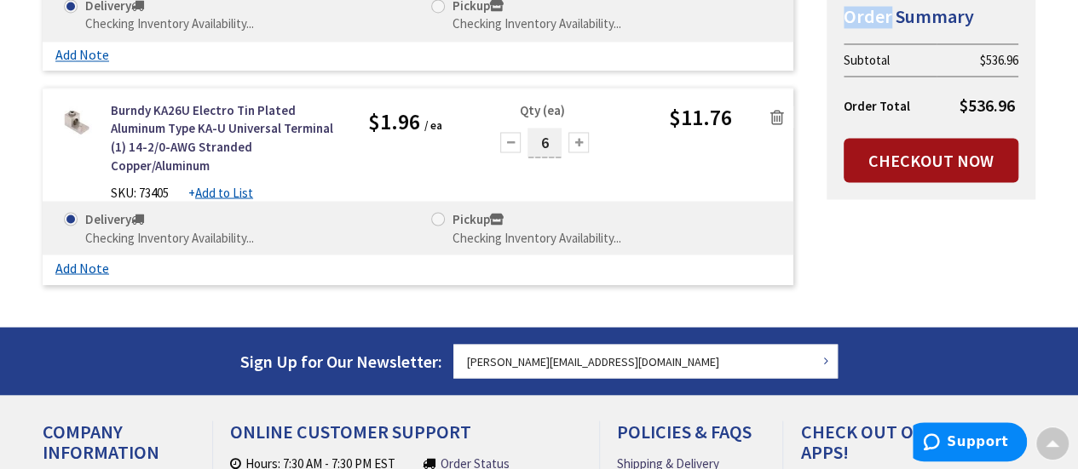
click at [966, 150] on link "Checkout Now" at bounding box center [931, 160] width 175 height 44
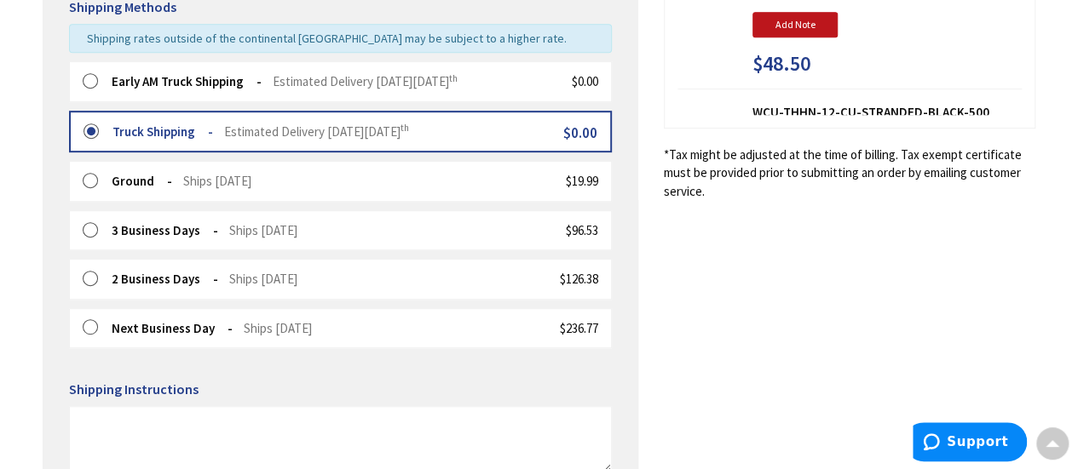
scroll to position [419, 0]
click at [92, 78] on label at bounding box center [96, 81] width 26 height 17
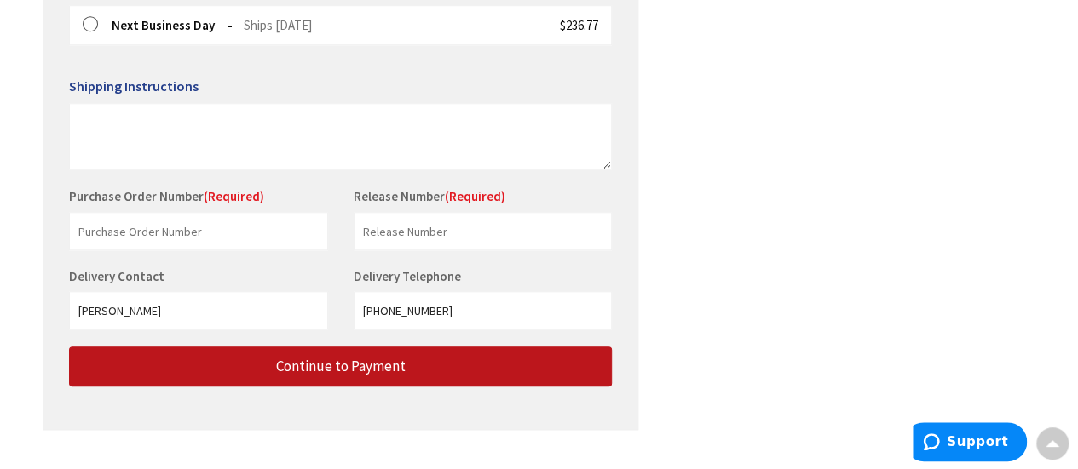
scroll to position [725, 0]
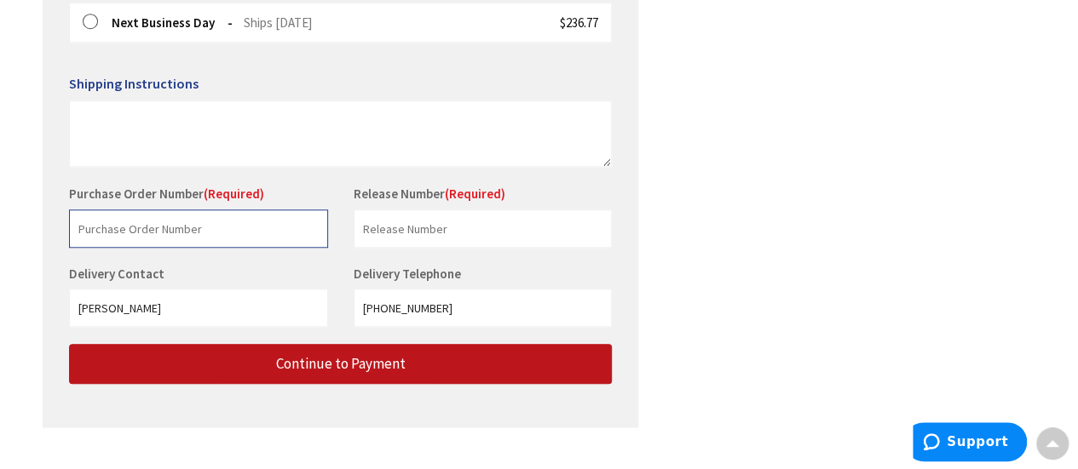
click at [133, 233] on input "text" at bounding box center [198, 229] width 259 height 38
type input "Hoop House Power"
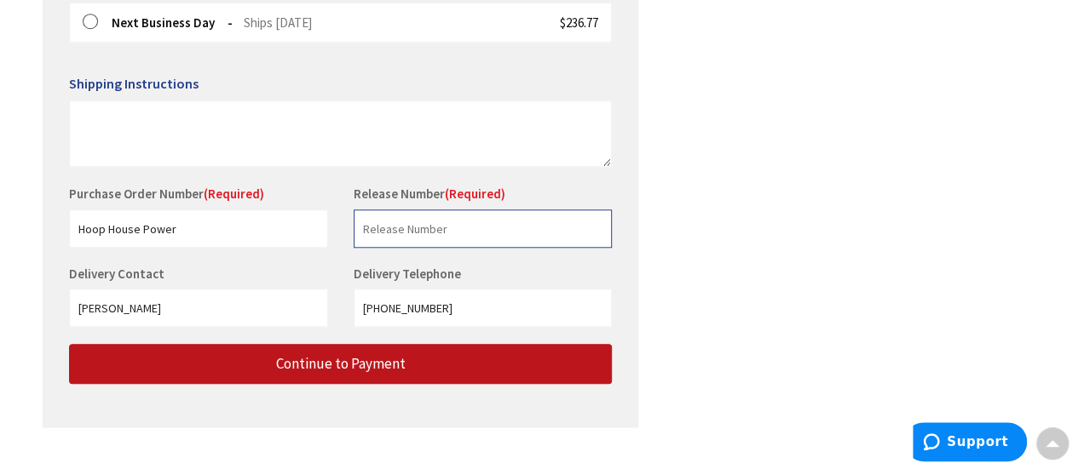
click at [383, 229] on input "text" at bounding box center [483, 229] width 259 height 38
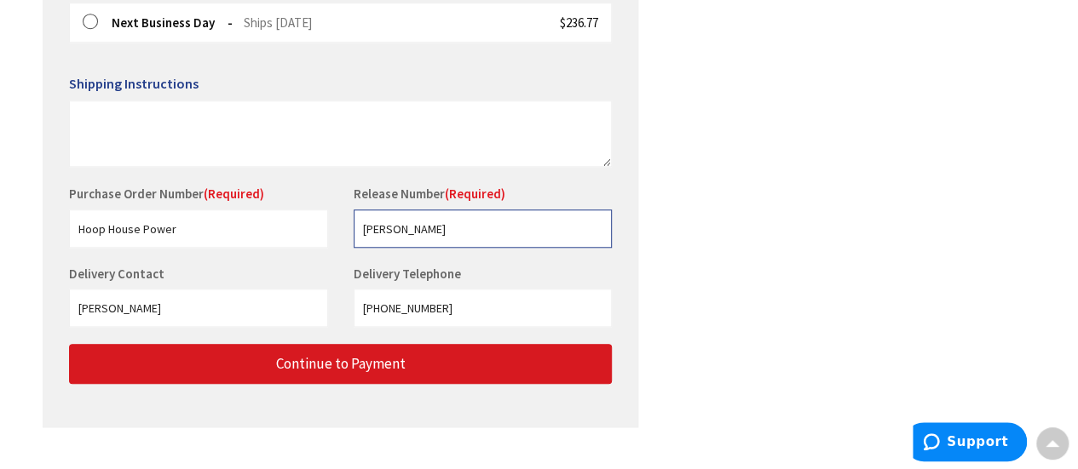
type input "Mike"
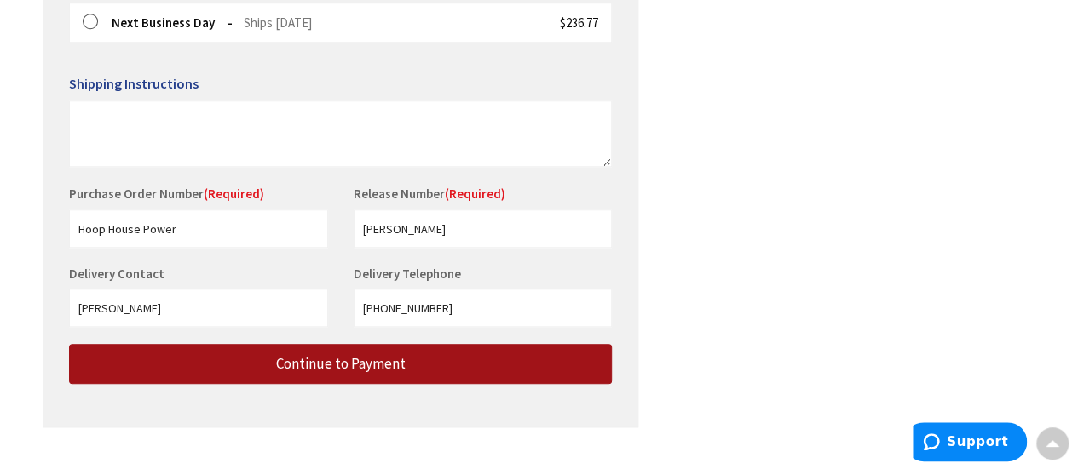
click at [365, 362] on span "Continue to Payment" at bounding box center [341, 363] width 130 height 19
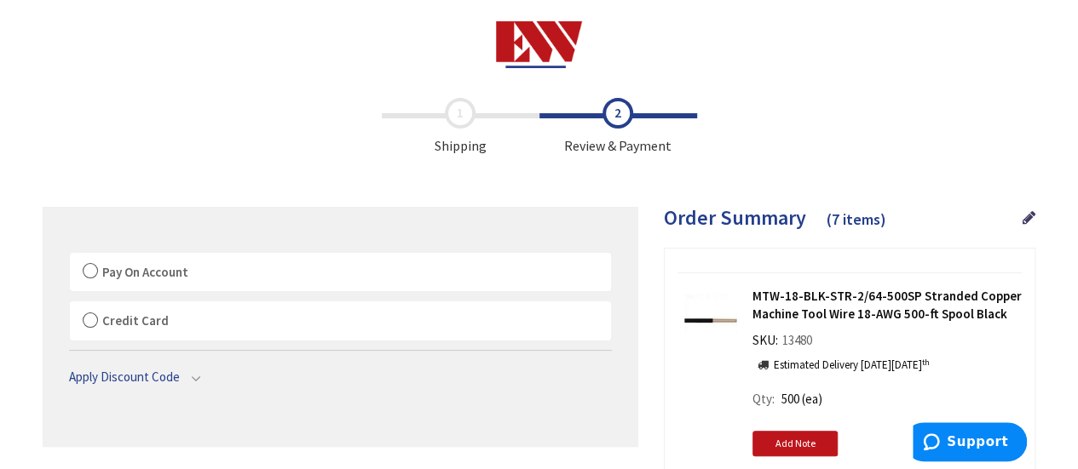
click at [88, 268] on label "Pay On Account" at bounding box center [340, 272] width 541 height 39
click at [70, 256] on input "Pay On Account" at bounding box center [70, 256] width 0 height 0
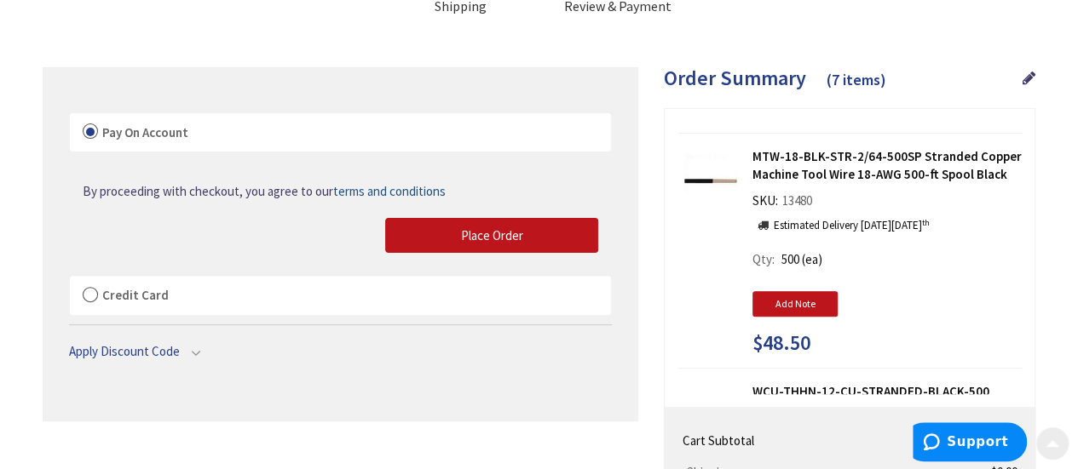
scroll to position [147, 0]
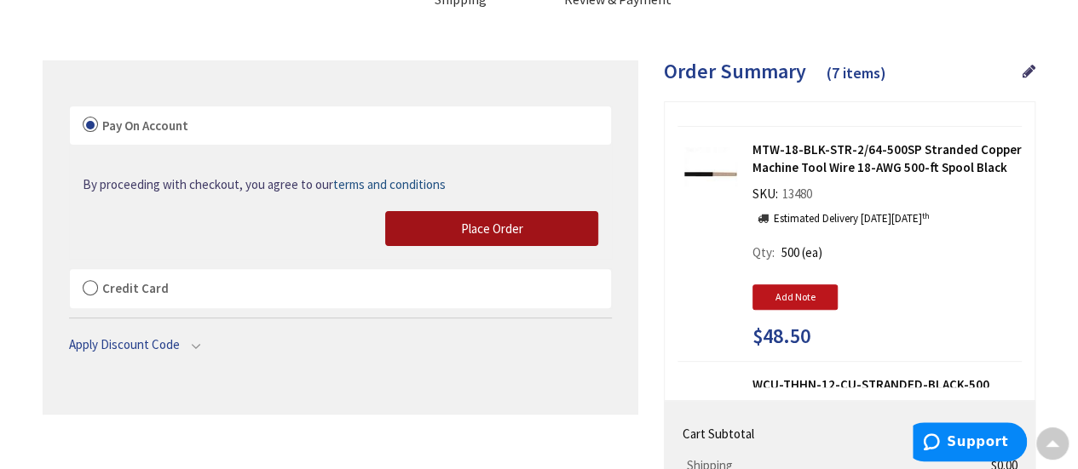
click at [461, 232] on span "Place Order" at bounding box center [492, 229] width 62 height 16
